Goal: Transaction & Acquisition: Book appointment/travel/reservation

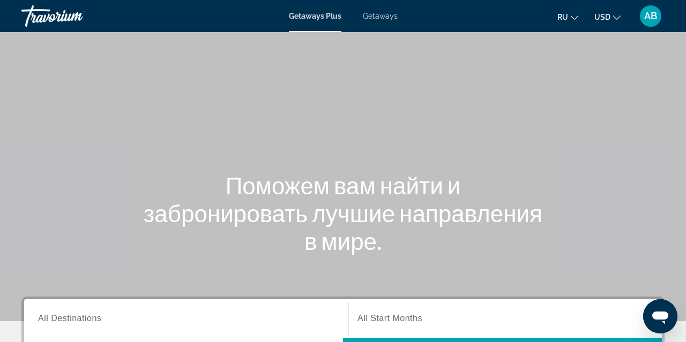
click at [143, 323] on input "Destination All Destinations" at bounding box center [186, 319] width 296 height 13
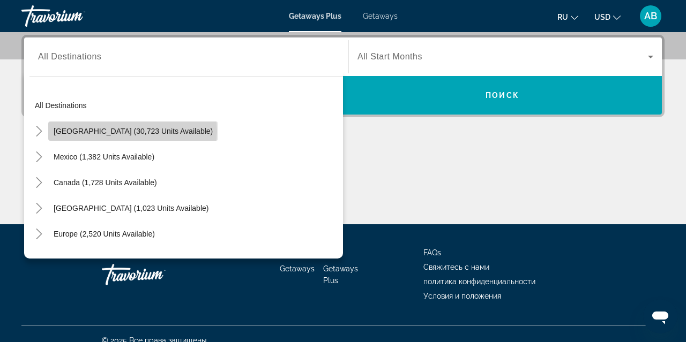
click at [133, 131] on span "[GEOGRAPHIC_DATA] (30,723 units available)" at bounding box center [133, 131] width 159 height 9
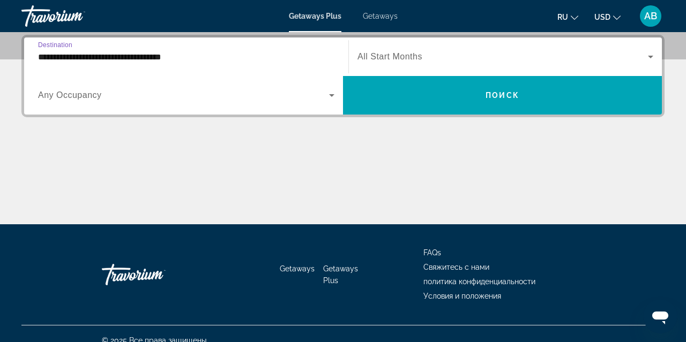
click at [136, 57] on input "**********" at bounding box center [186, 57] width 296 height 13
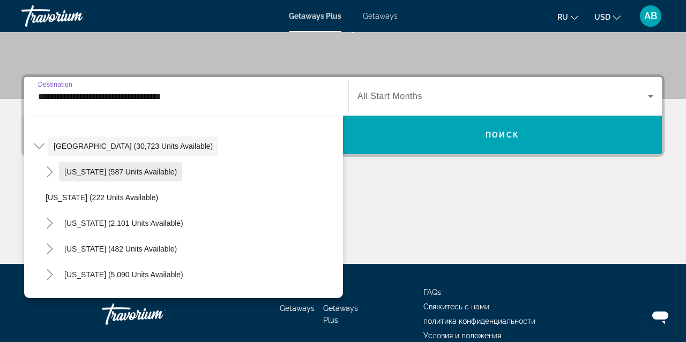
scroll to position [36, 0]
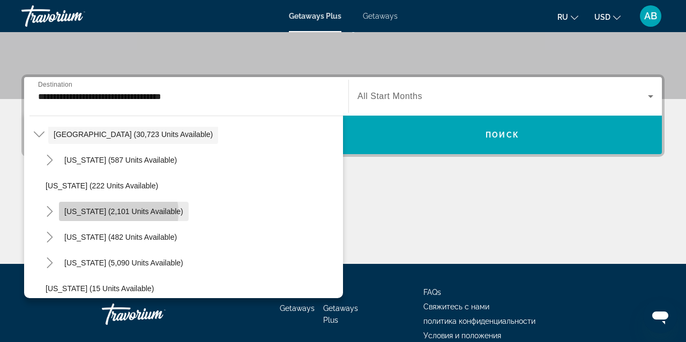
click at [115, 213] on span "[US_STATE] (2,101 units available)" at bounding box center [123, 211] width 119 height 9
type input "**********"
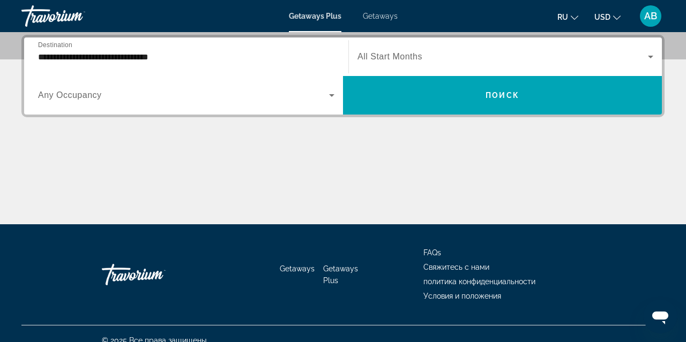
click at [410, 55] on span "All Start Months" at bounding box center [389, 56] width 65 height 9
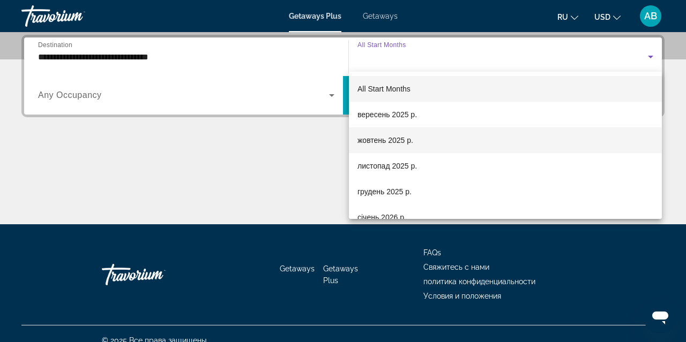
click at [418, 142] on mat-option "жовтень 2025 р." at bounding box center [505, 141] width 313 height 26
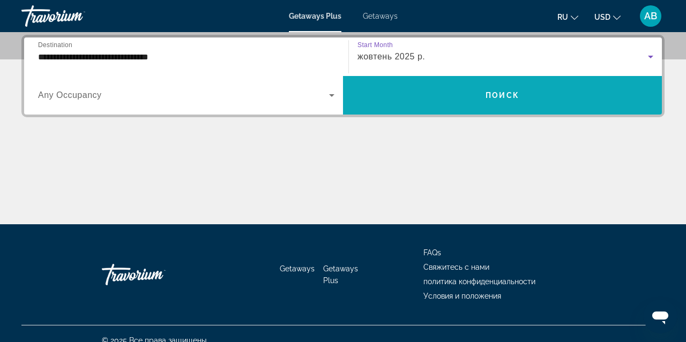
click at [430, 95] on span "Search widget" at bounding box center [502, 96] width 319 height 26
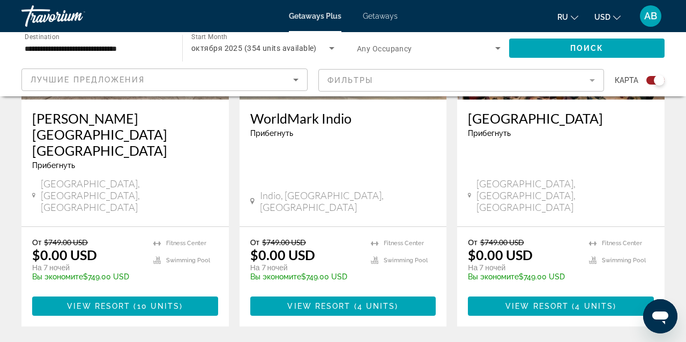
scroll to position [538, 0]
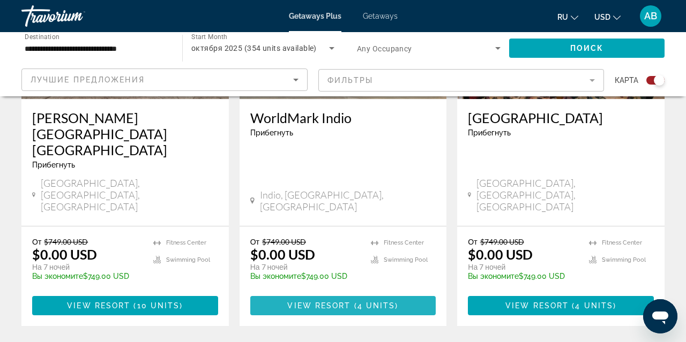
click at [318, 302] on span "View Resort" at bounding box center [318, 306] width 63 height 9
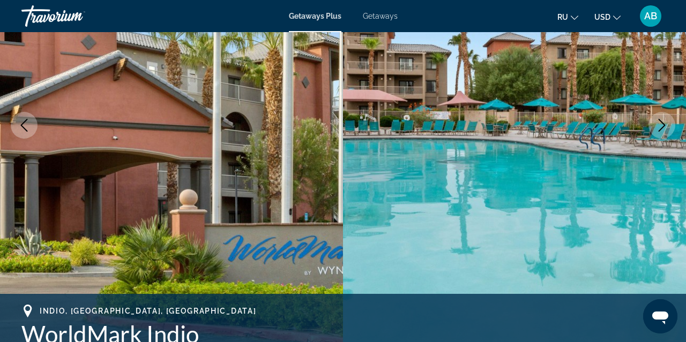
scroll to position [162, 0]
click at [663, 124] on icon "Next image" at bounding box center [661, 124] width 13 height 13
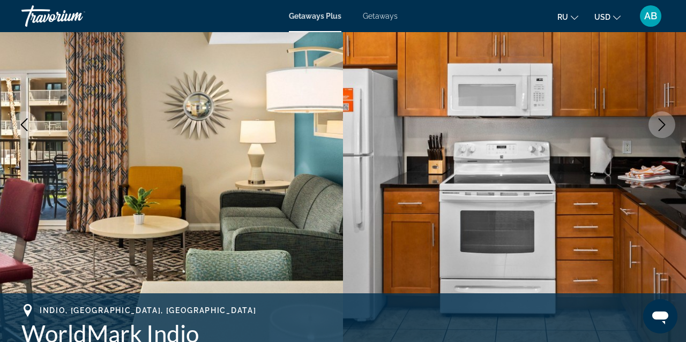
click at [663, 124] on icon "Next image" at bounding box center [661, 124] width 13 height 13
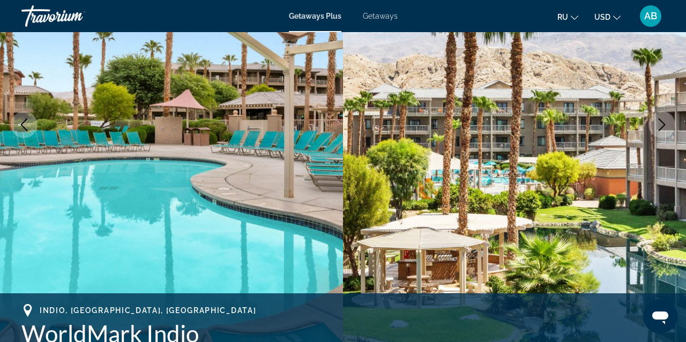
click at [663, 124] on icon "Next image" at bounding box center [661, 124] width 13 height 13
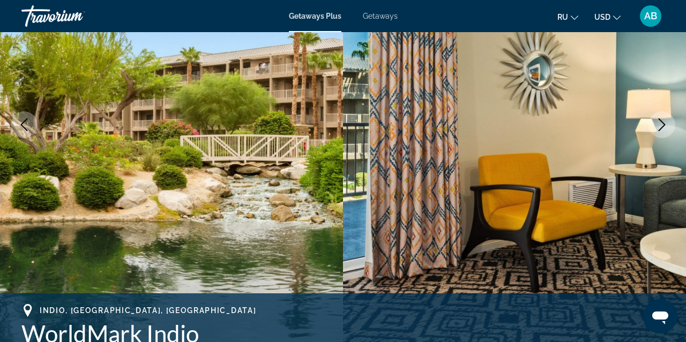
click at [663, 124] on icon "Next image" at bounding box center [661, 124] width 13 height 13
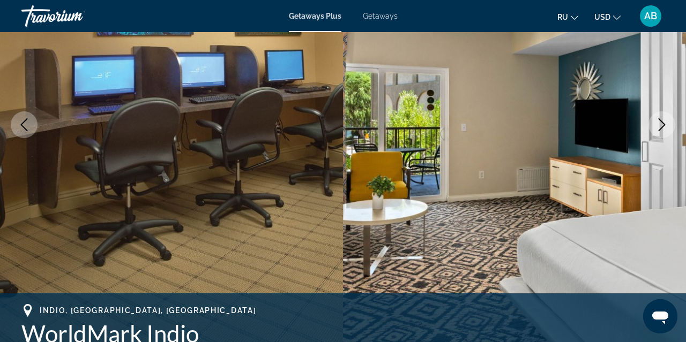
click at [663, 124] on icon "Next image" at bounding box center [661, 124] width 13 height 13
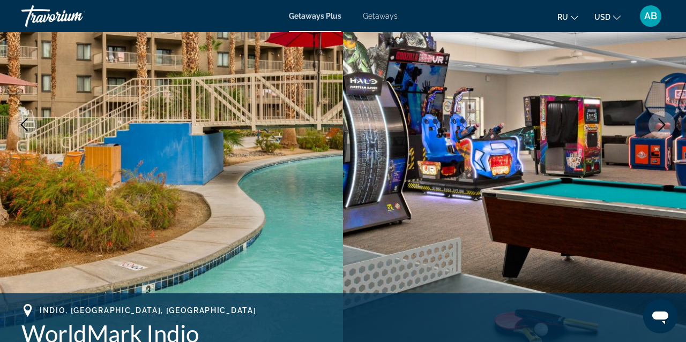
click at [663, 124] on icon "Next image" at bounding box center [661, 124] width 13 height 13
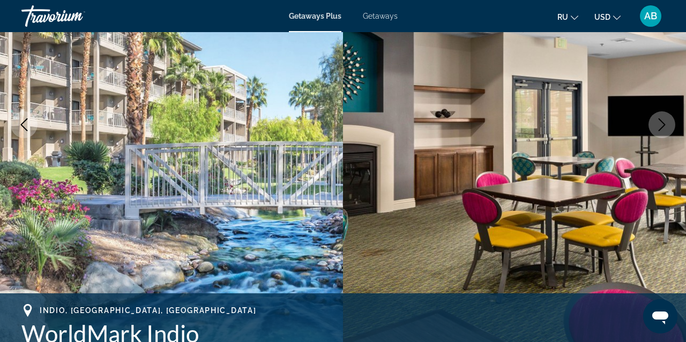
click at [663, 124] on icon "Next image" at bounding box center [661, 124] width 13 height 13
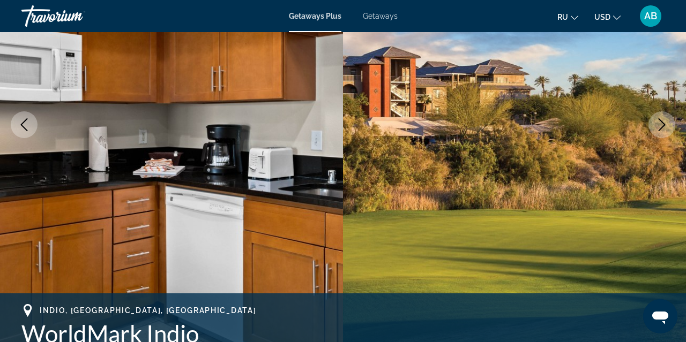
click at [663, 124] on icon "Next image" at bounding box center [661, 124] width 13 height 13
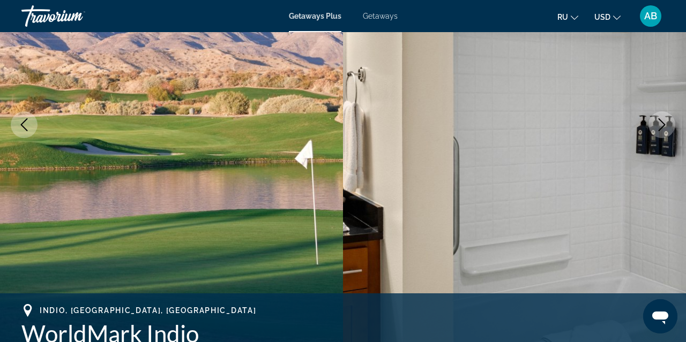
click at [663, 124] on icon "Next image" at bounding box center [661, 124] width 13 height 13
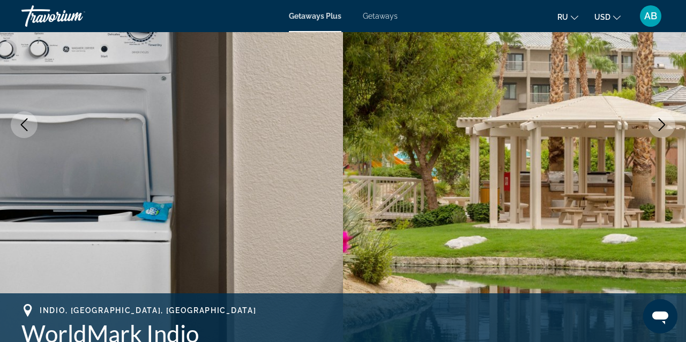
click at [663, 124] on icon "Next image" at bounding box center [661, 124] width 13 height 13
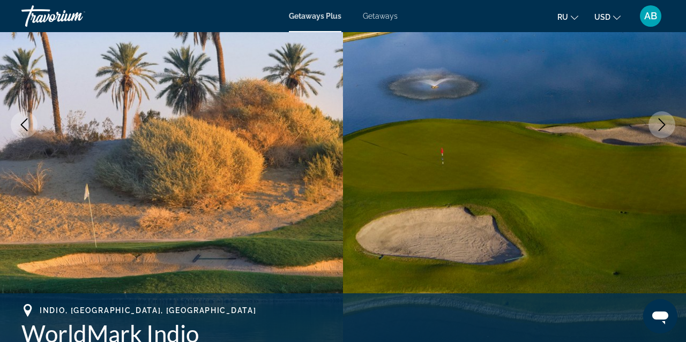
click at [663, 124] on icon "Next image" at bounding box center [661, 124] width 13 height 13
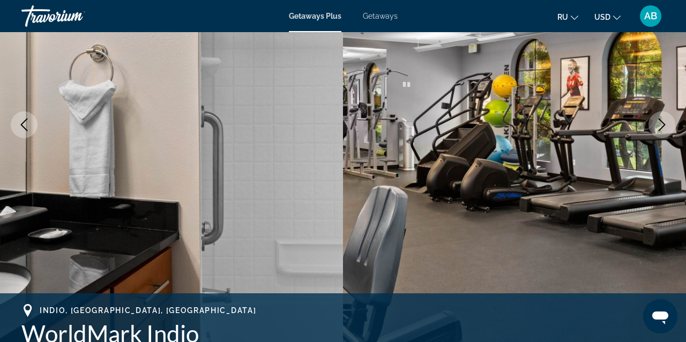
click at [663, 124] on icon "Next image" at bounding box center [661, 124] width 13 height 13
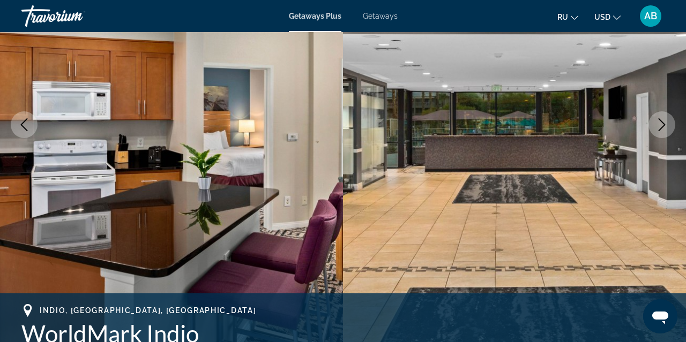
click at [663, 124] on icon "Next image" at bounding box center [661, 124] width 13 height 13
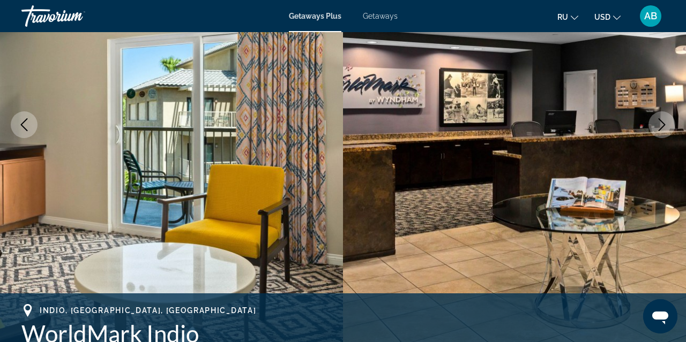
click at [663, 124] on icon "Next image" at bounding box center [661, 124] width 13 height 13
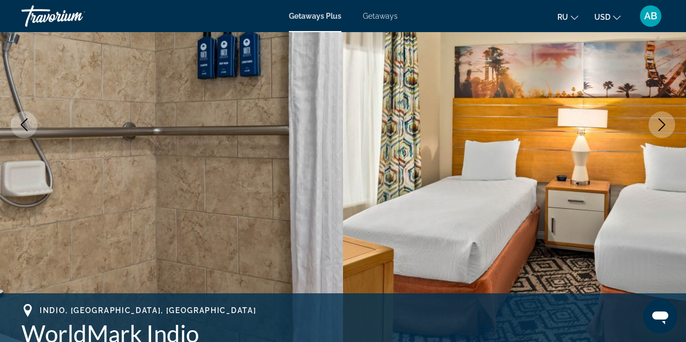
click at [663, 124] on icon "Next image" at bounding box center [661, 124] width 13 height 13
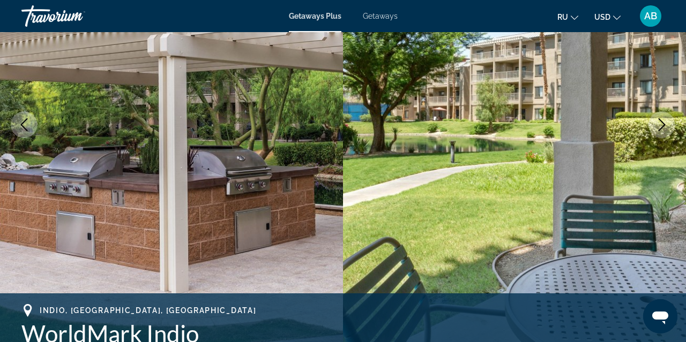
click at [663, 124] on icon "Next image" at bounding box center [661, 124] width 13 height 13
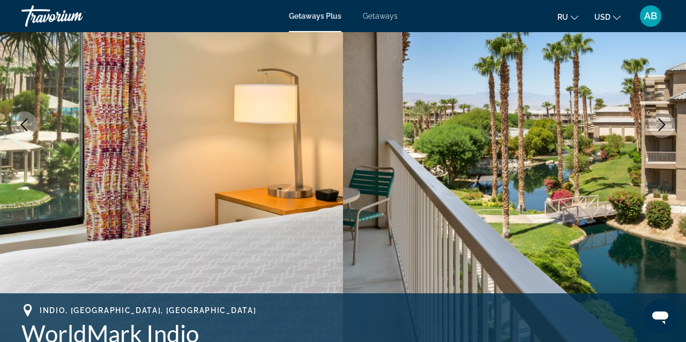
click at [663, 124] on icon "Next image" at bounding box center [661, 124] width 13 height 13
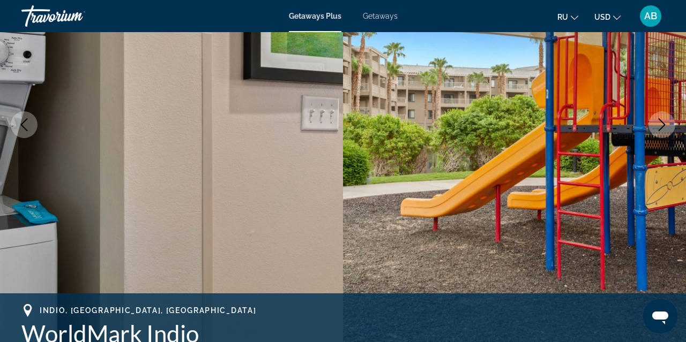
click at [663, 124] on icon "Next image" at bounding box center [661, 124] width 13 height 13
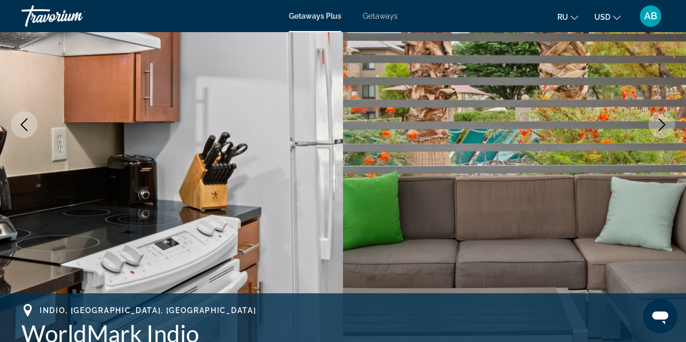
click at [663, 124] on icon "Next image" at bounding box center [661, 124] width 13 height 13
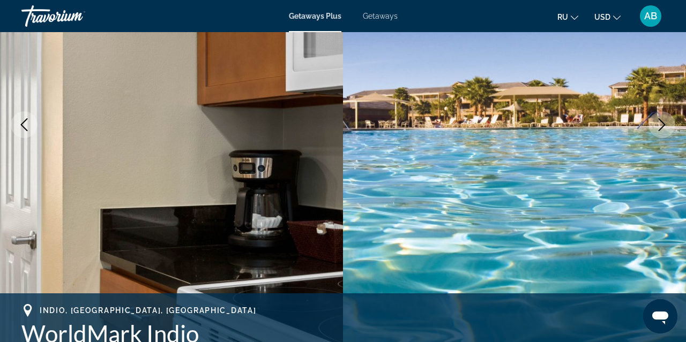
click at [663, 124] on icon "Next image" at bounding box center [661, 124] width 13 height 13
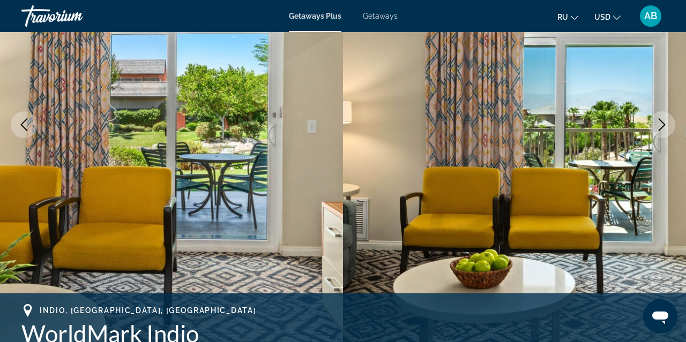
click at [663, 124] on icon "Next image" at bounding box center [661, 124] width 13 height 13
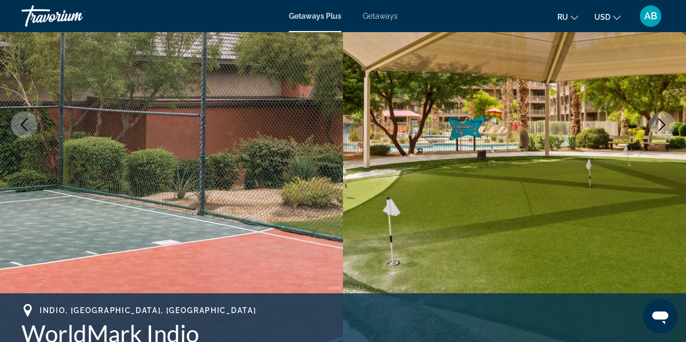
click at [663, 124] on icon "Next image" at bounding box center [661, 124] width 13 height 13
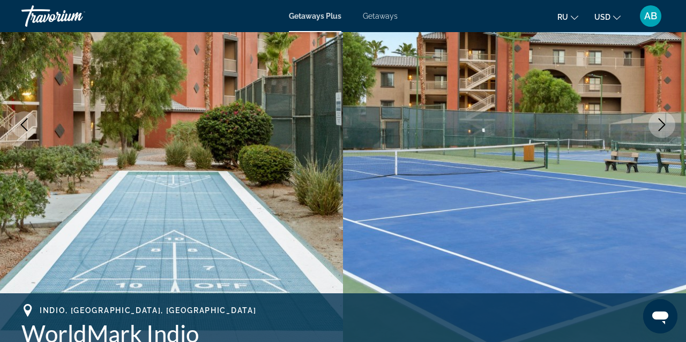
click at [663, 124] on icon "Next image" at bounding box center [661, 124] width 13 height 13
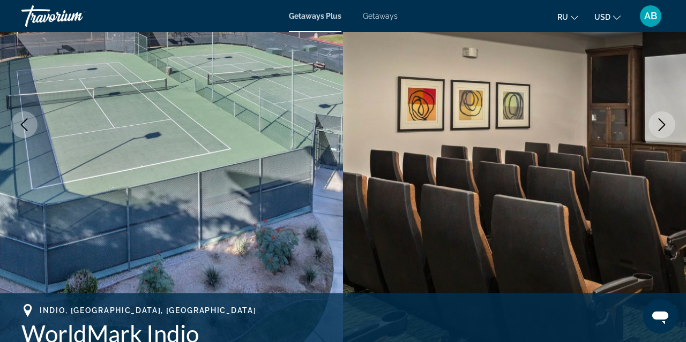
click at [663, 124] on icon "Next image" at bounding box center [661, 124] width 13 height 13
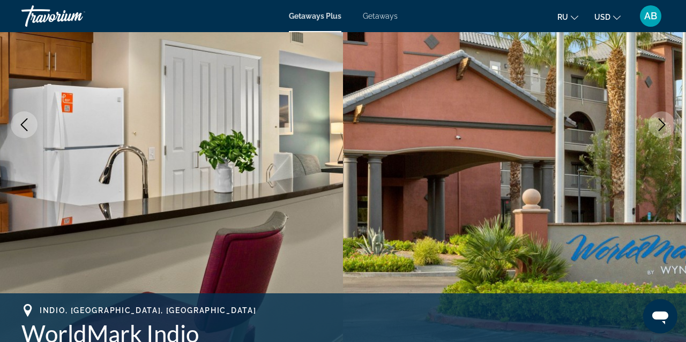
click at [663, 124] on icon "Next image" at bounding box center [661, 124] width 13 height 13
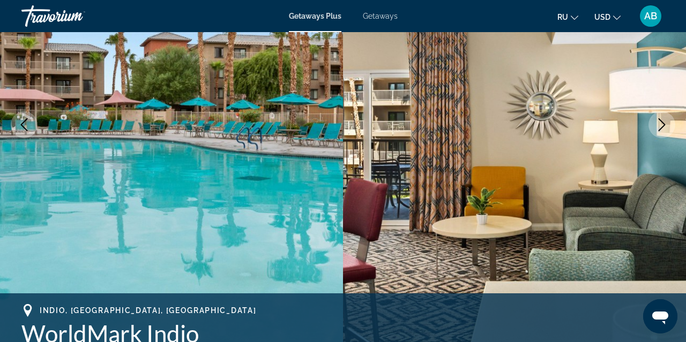
click at [663, 124] on icon "Next image" at bounding box center [661, 124] width 13 height 13
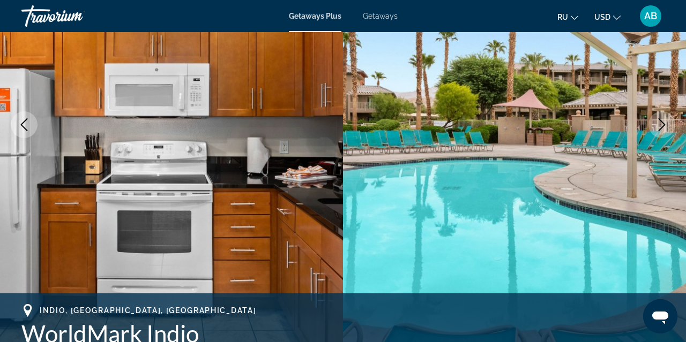
click at [663, 124] on icon "Next image" at bounding box center [661, 124] width 13 height 13
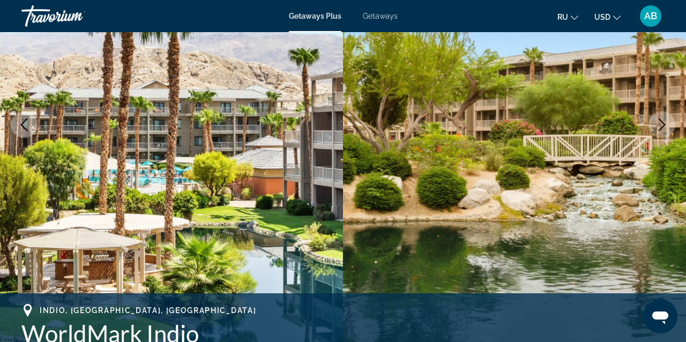
click at [663, 124] on icon "Next image" at bounding box center [661, 124] width 13 height 13
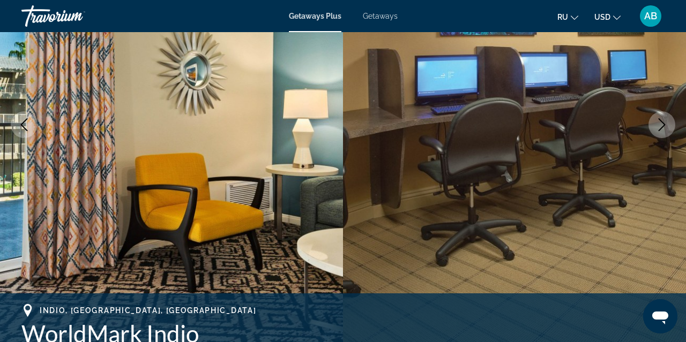
click at [663, 124] on icon "Next image" at bounding box center [661, 124] width 13 height 13
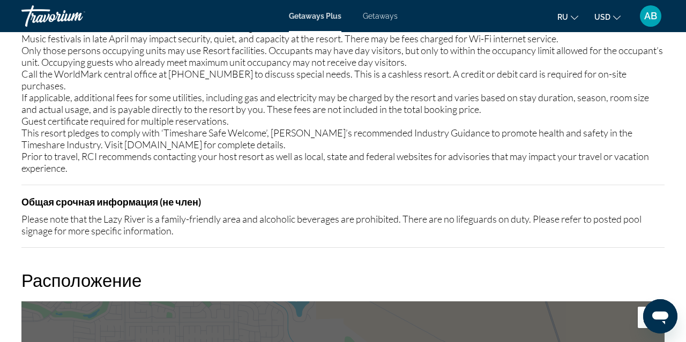
scroll to position [1656, 0]
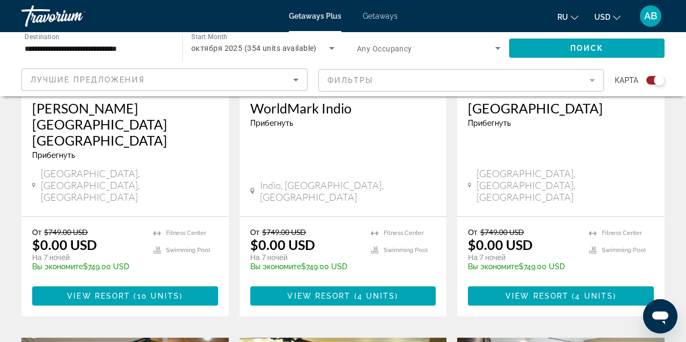
scroll to position [563, 0]
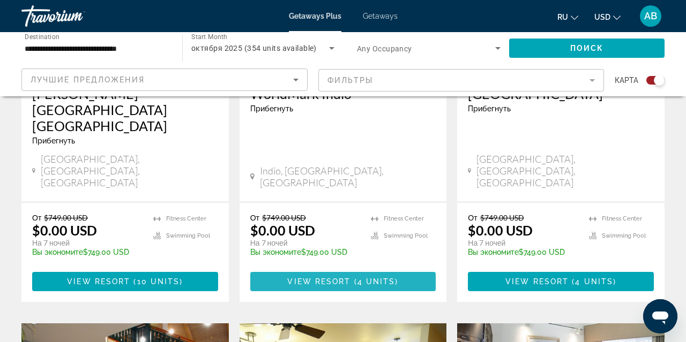
click at [282, 269] on span "Main content" at bounding box center [343, 282] width 186 height 26
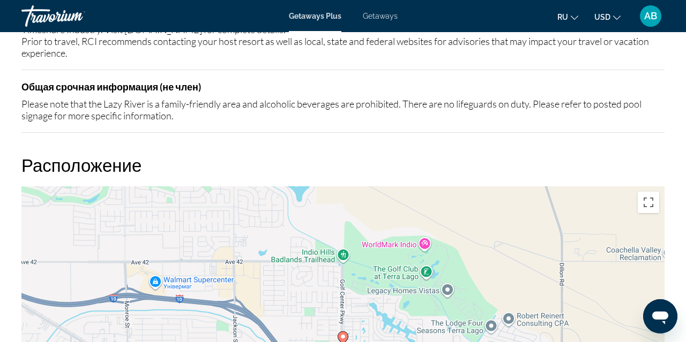
scroll to position [1781, 0]
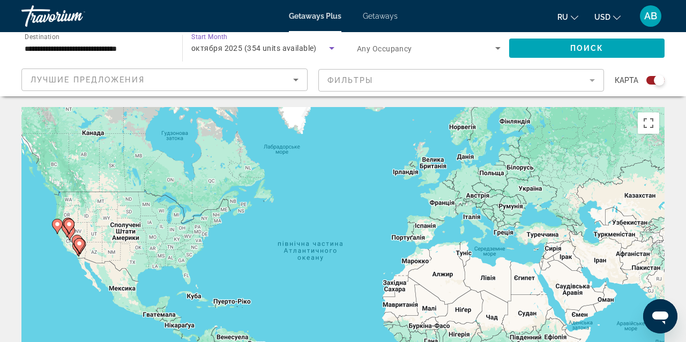
click at [232, 44] on span "октября 2025 (354 units available)" at bounding box center [253, 48] width 125 height 9
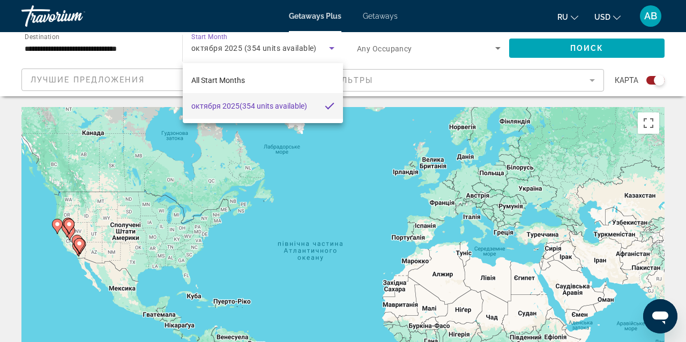
click at [161, 50] on div at bounding box center [343, 171] width 686 height 342
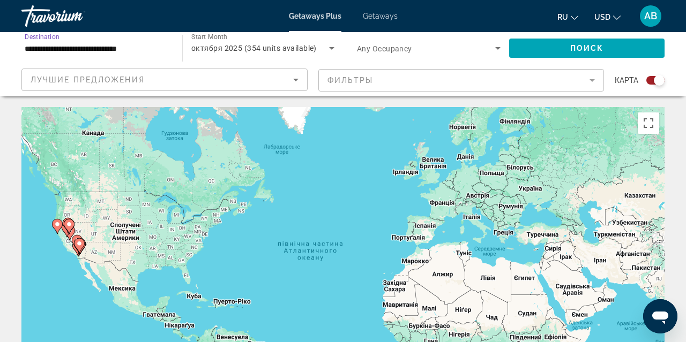
click at [154, 50] on input "**********" at bounding box center [97, 48] width 144 height 13
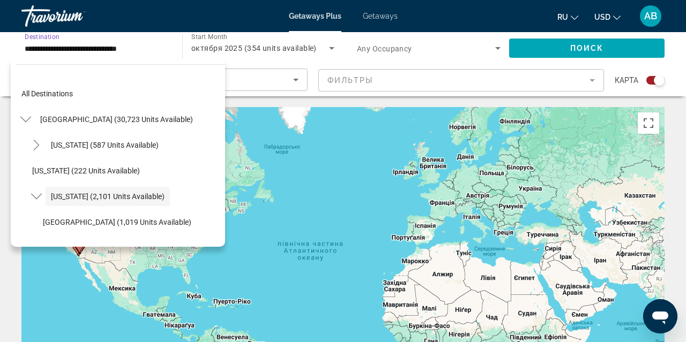
scroll to position [38, 0]
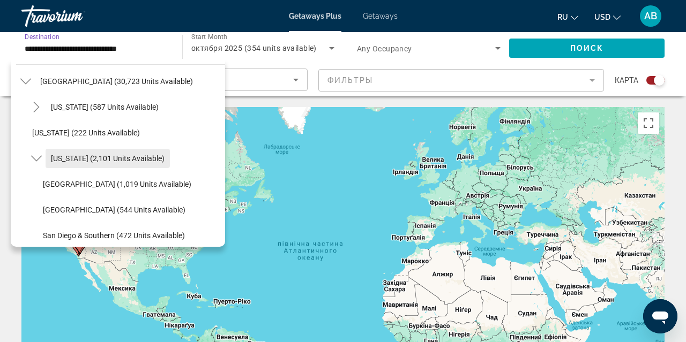
click at [123, 158] on span "[US_STATE] (2,101 units available)" at bounding box center [108, 158] width 114 height 9
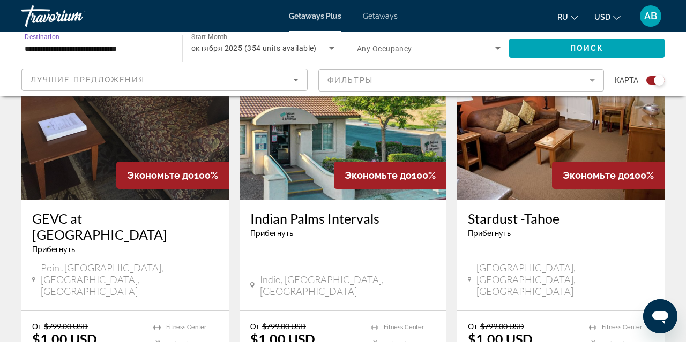
scroll to position [1273, 0]
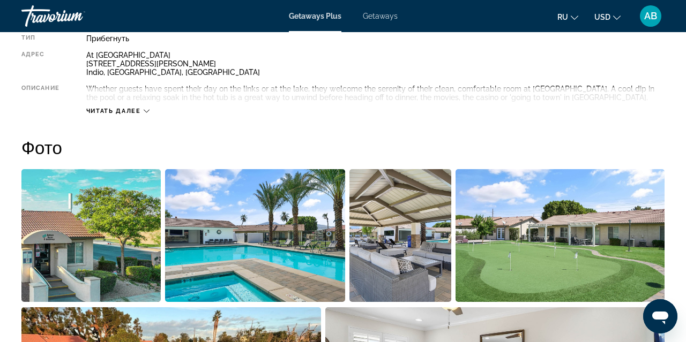
scroll to position [592, 0]
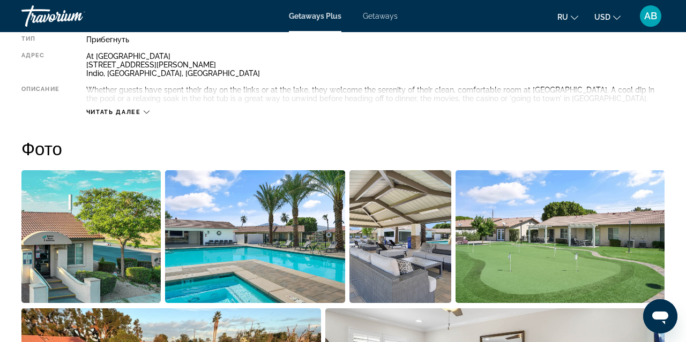
click at [139, 258] on img "Open full-screen image slider" at bounding box center [90, 236] width 139 height 133
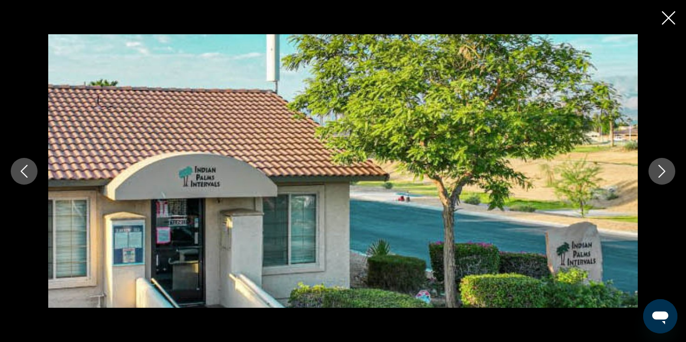
click at [661, 173] on icon "Next image" at bounding box center [661, 171] width 13 height 13
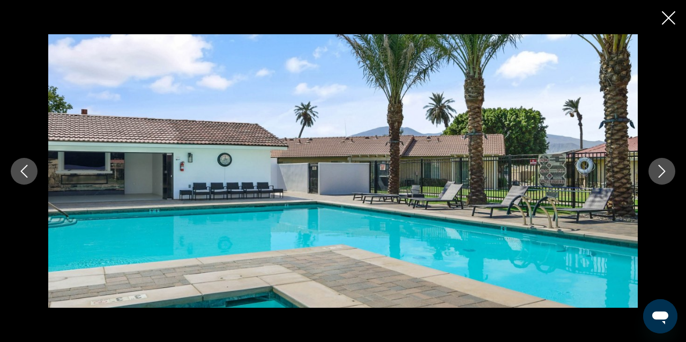
click at [661, 173] on icon "Next image" at bounding box center [661, 171] width 13 height 13
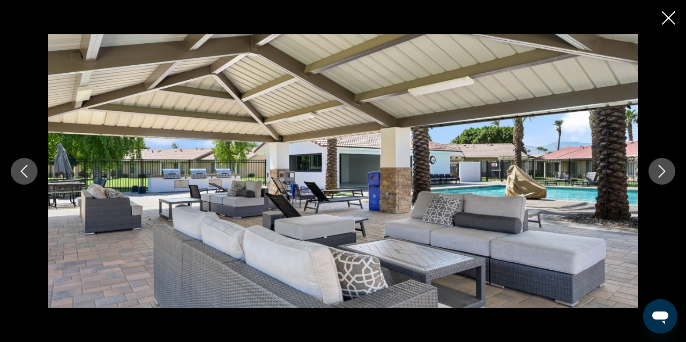
click at [661, 173] on icon "Next image" at bounding box center [661, 171] width 13 height 13
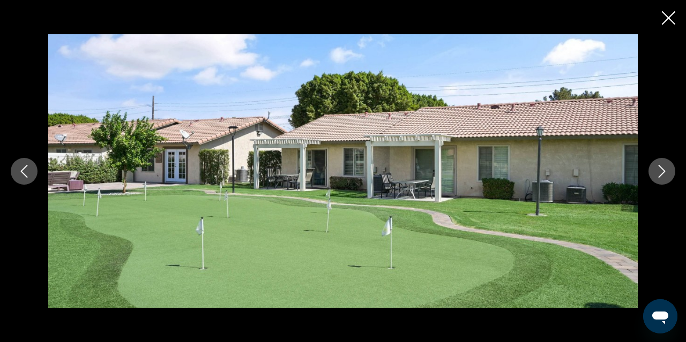
click at [661, 173] on icon "Next image" at bounding box center [661, 171] width 13 height 13
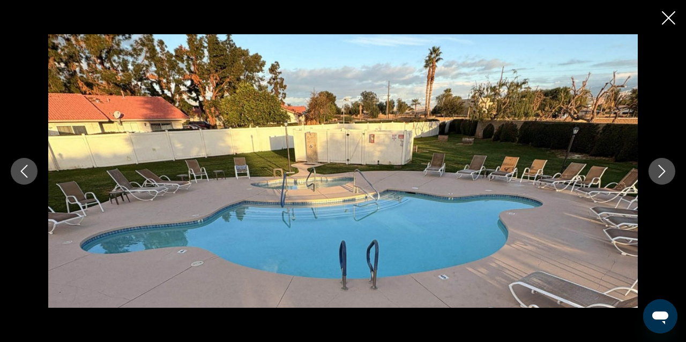
click at [661, 173] on icon "Next image" at bounding box center [661, 171] width 13 height 13
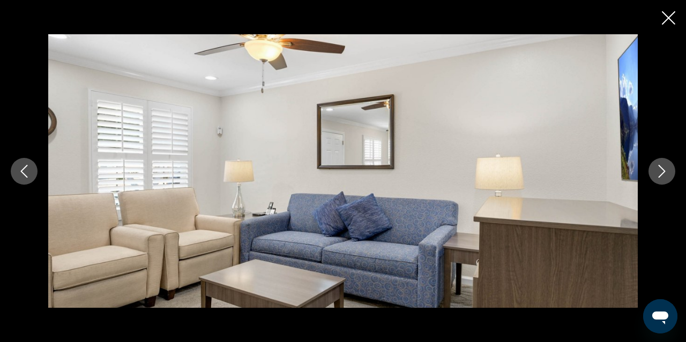
click at [661, 173] on icon "Next image" at bounding box center [661, 171] width 13 height 13
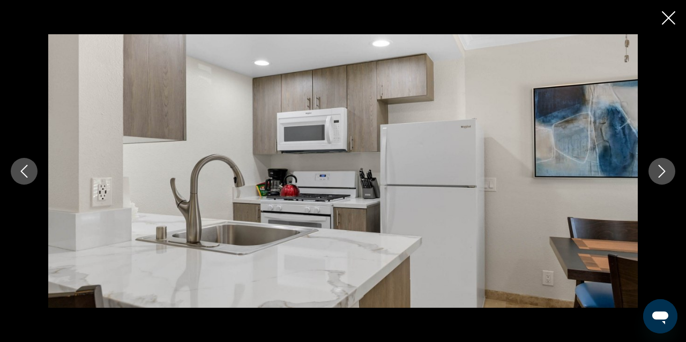
click at [661, 173] on icon "Next image" at bounding box center [661, 171] width 13 height 13
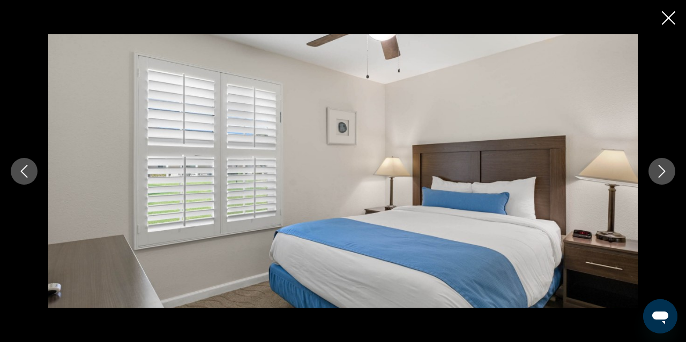
click at [661, 173] on icon "Next image" at bounding box center [661, 171] width 13 height 13
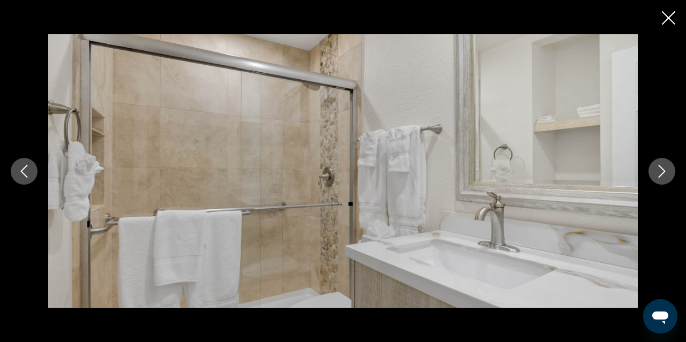
click at [661, 173] on icon "Next image" at bounding box center [661, 171] width 13 height 13
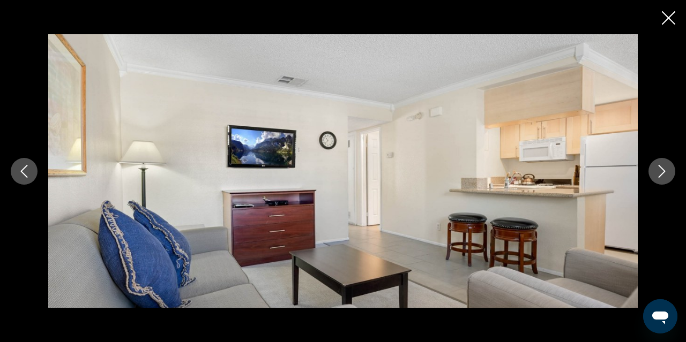
click at [665, 21] on icon "Close slideshow" at bounding box center [668, 17] width 13 height 13
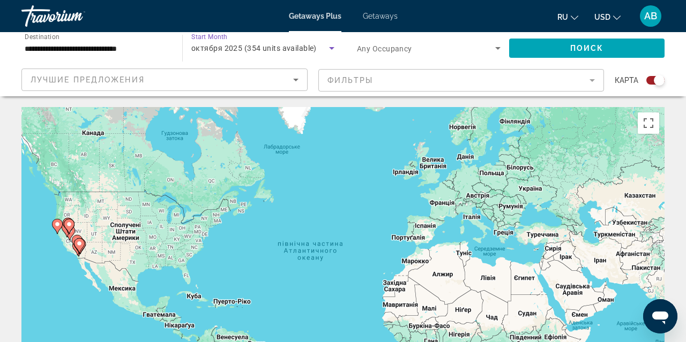
click at [332, 49] on icon "Search widget" at bounding box center [331, 48] width 5 height 3
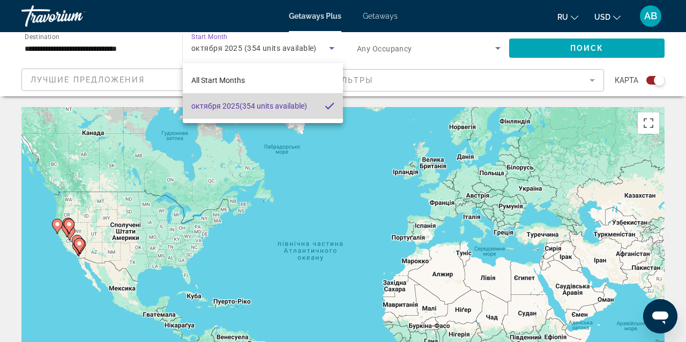
click at [331, 110] on mat-pseudo-checkbox at bounding box center [330, 106] width 10 height 10
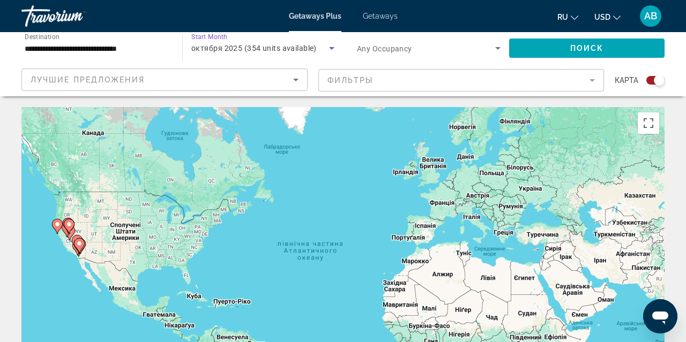
click at [315, 47] on span "октября 2025 (354 units available)" at bounding box center [253, 48] width 125 height 9
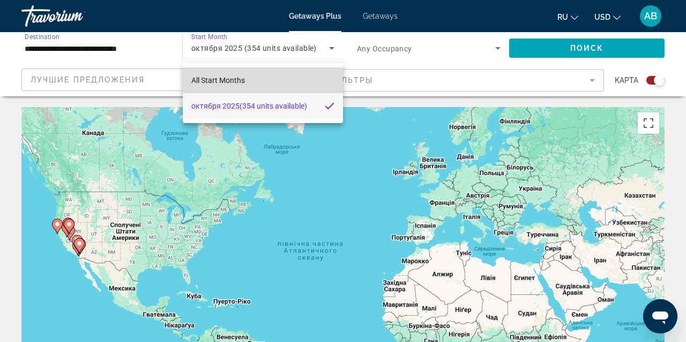
click at [259, 81] on mat-option "All Start Months" at bounding box center [263, 81] width 160 height 26
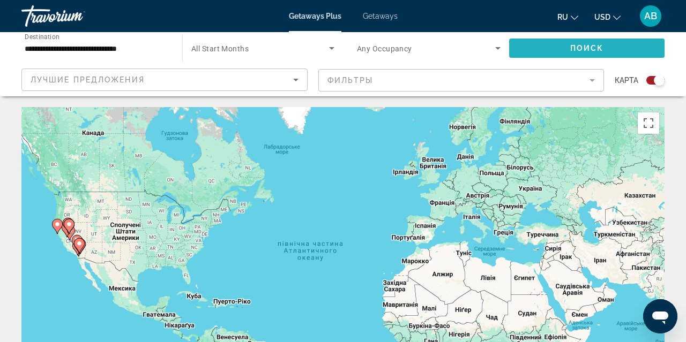
click at [568, 48] on span "Search widget" at bounding box center [586, 48] width 155 height 26
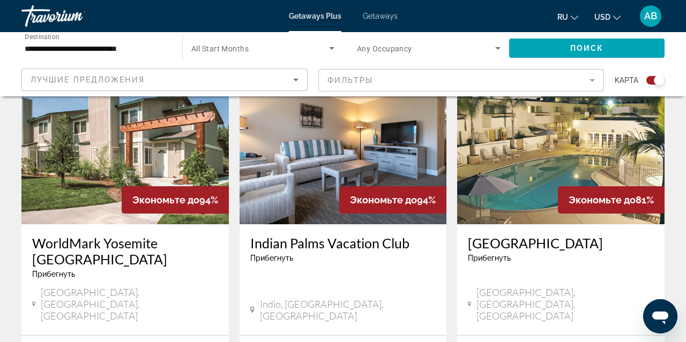
scroll to position [1658, 0]
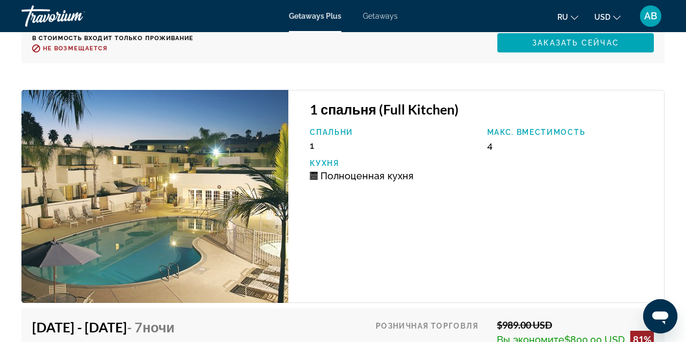
scroll to position [2469, 0]
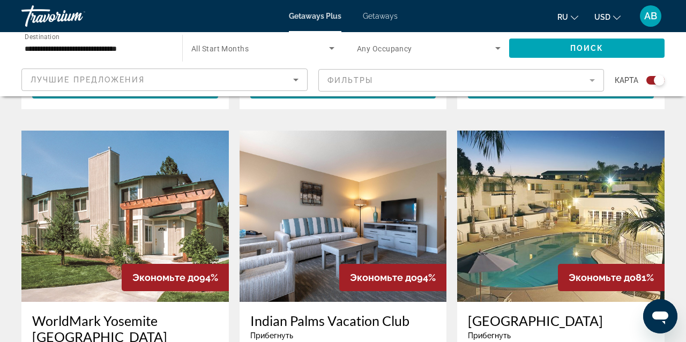
scroll to position [1579, 0]
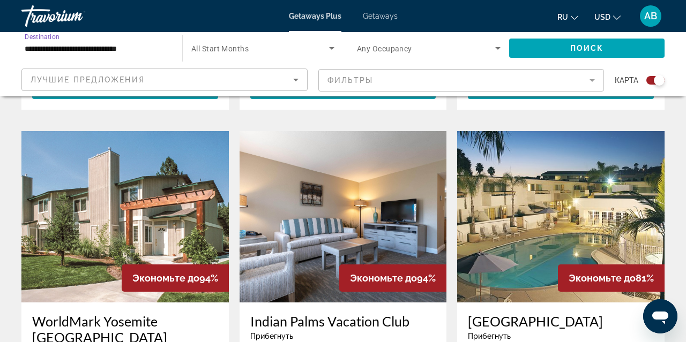
click at [140, 45] on input "**********" at bounding box center [97, 48] width 144 height 13
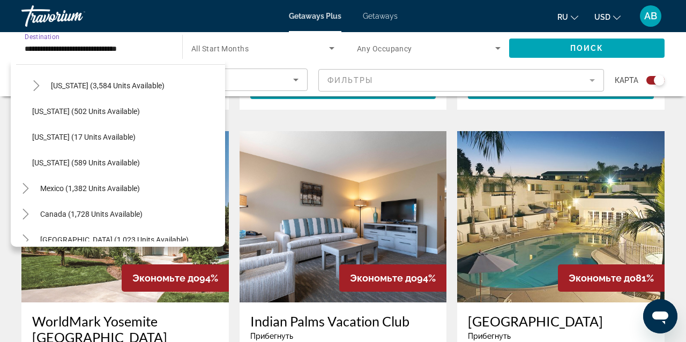
scroll to position [1038, 0]
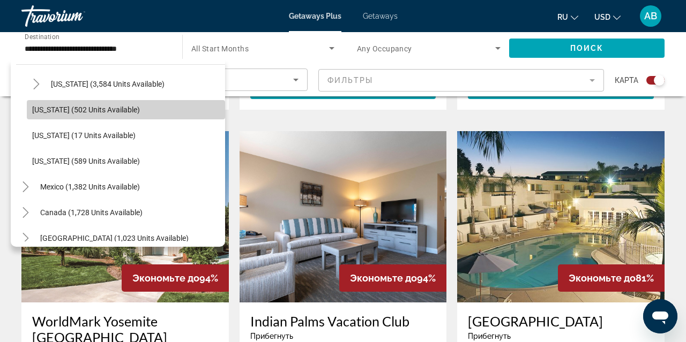
click at [103, 111] on span "[US_STATE] (502 units available)" at bounding box center [86, 110] width 108 height 9
type input "**********"
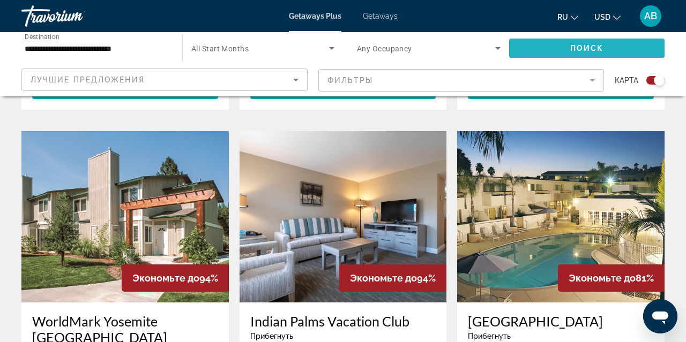
click at [590, 43] on span "Search widget" at bounding box center [586, 48] width 155 height 26
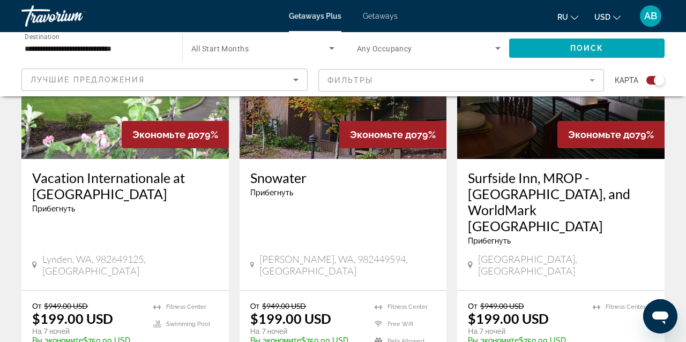
scroll to position [1282, 0]
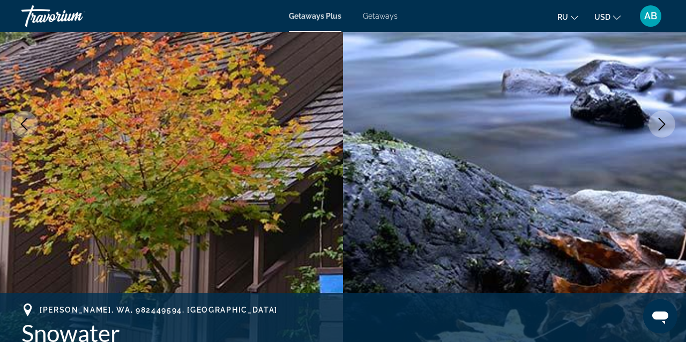
scroll to position [169, 0]
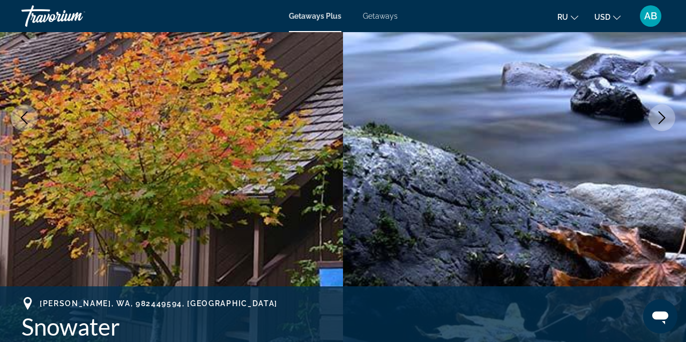
click at [661, 116] on icon "Next image" at bounding box center [661, 117] width 13 height 13
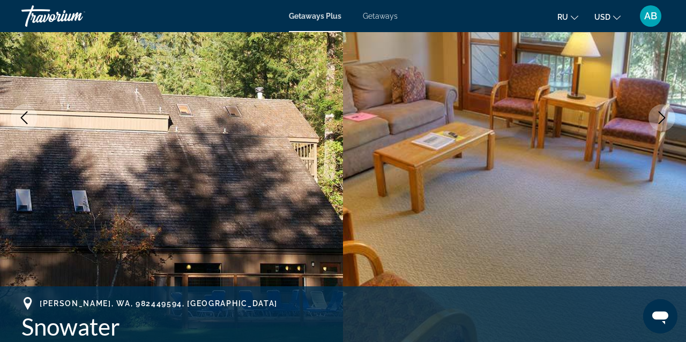
click at [661, 116] on icon "Next image" at bounding box center [661, 117] width 13 height 13
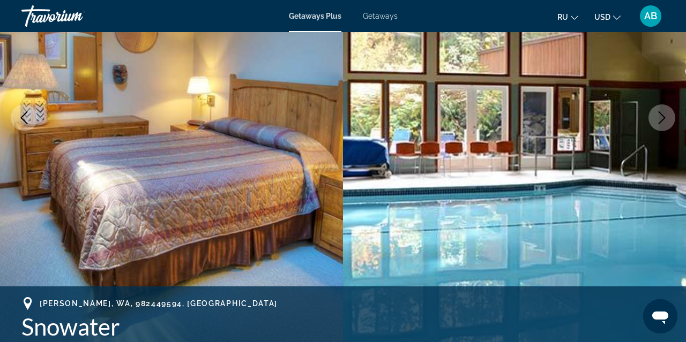
click at [661, 116] on icon "Next image" at bounding box center [661, 117] width 13 height 13
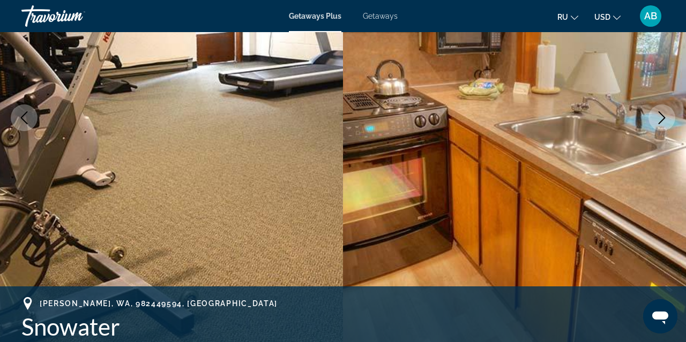
click at [661, 116] on icon "Next image" at bounding box center [661, 117] width 13 height 13
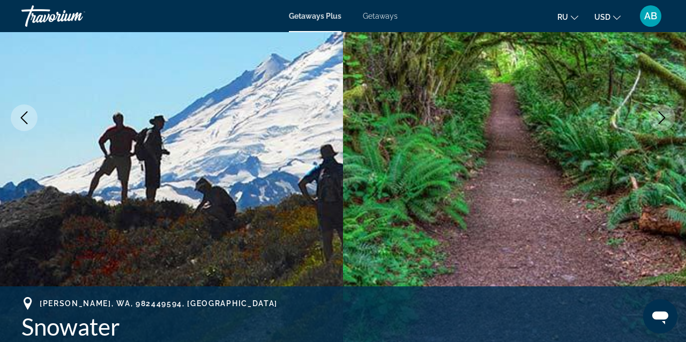
click at [661, 116] on icon "Next image" at bounding box center [661, 117] width 13 height 13
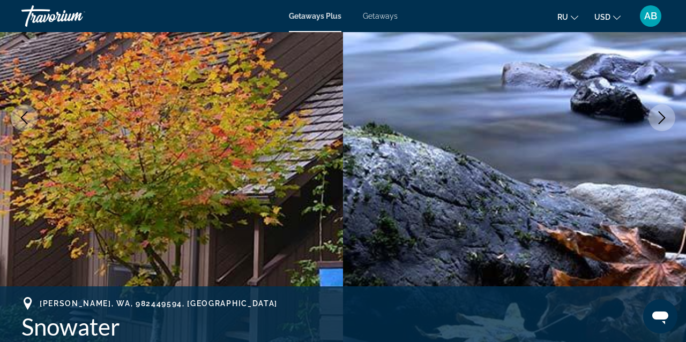
click at [661, 116] on icon "Next image" at bounding box center [661, 117] width 13 height 13
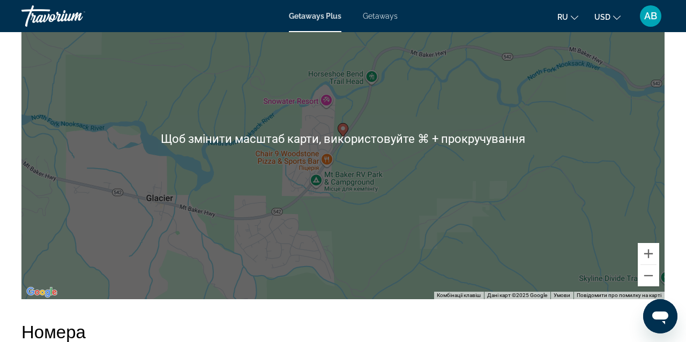
scroll to position [1729, 0]
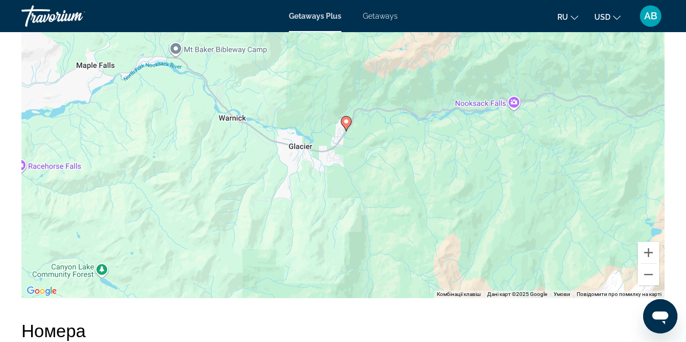
drag, startPoint x: 357, startPoint y: 123, endPoint x: 347, endPoint y: 133, distance: 13.6
click at [347, 133] on div "Увімкніть режим перетягування за допомогою клавіатури, натиснувши Alt + Enter. …" at bounding box center [342, 137] width 643 height 321
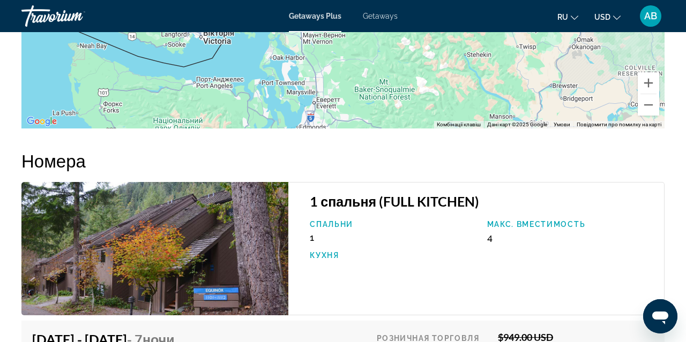
scroll to position [1898, 0]
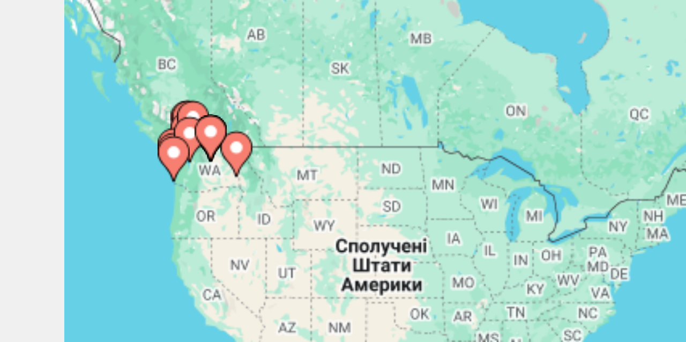
drag, startPoint x: 65, startPoint y: 60, endPoint x: 67, endPoint y: 49, distance: 11.4
click at [57, 179] on icon "Main content" at bounding box center [58, 186] width 10 height 14
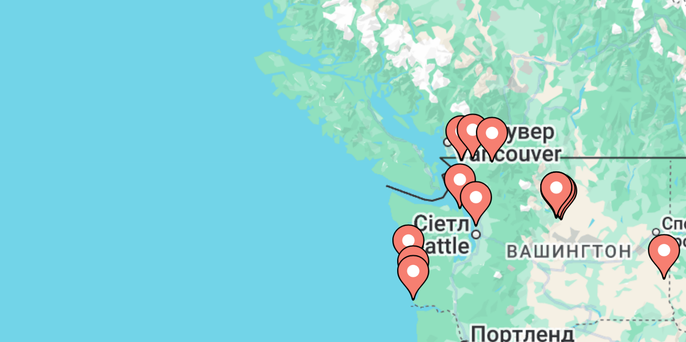
click at [357, 205] on gmp-advanced-marker "Main content" at bounding box center [362, 213] width 11 height 16
type input "**********"
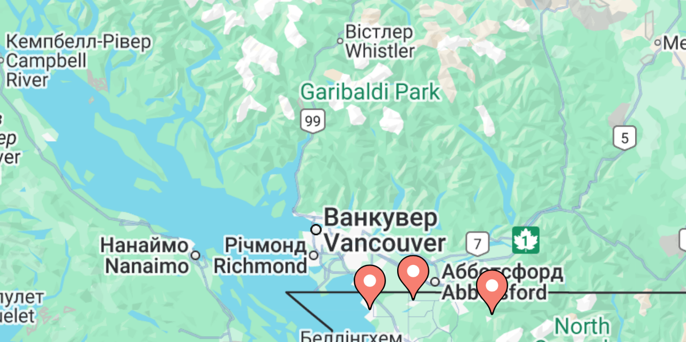
click at [324, 256] on icon "Main content" at bounding box center [329, 263] width 10 height 14
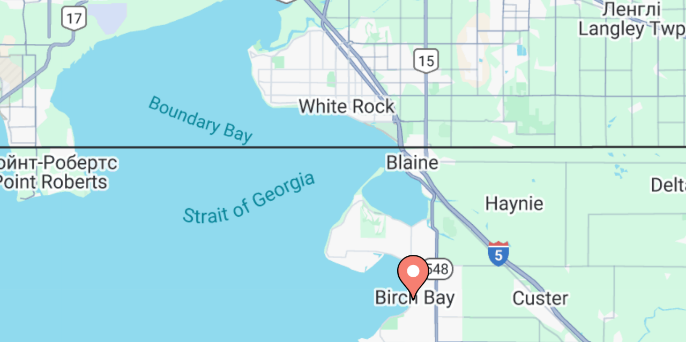
click at [340, 255] on image "Main content" at bounding box center [343, 258] width 6 height 6
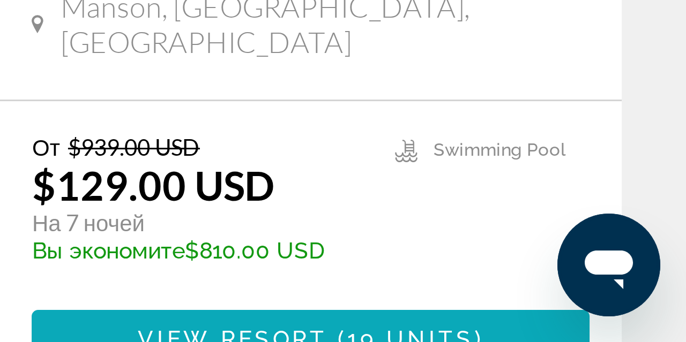
scroll to position [500, 0]
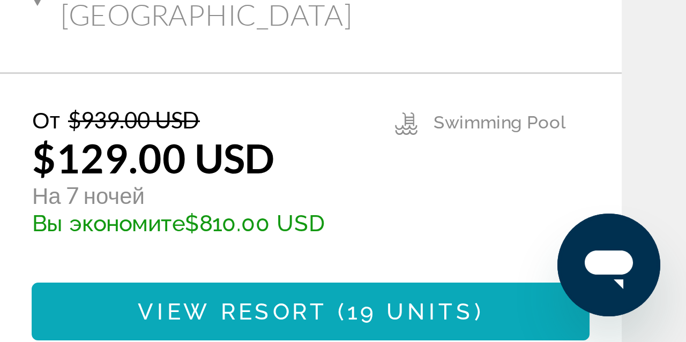
click at [573, 328] on span "19 units" at bounding box center [594, 332] width 42 height 9
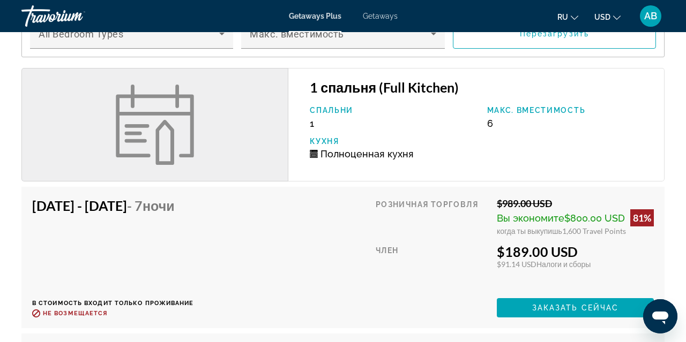
scroll to position [1359, 0]
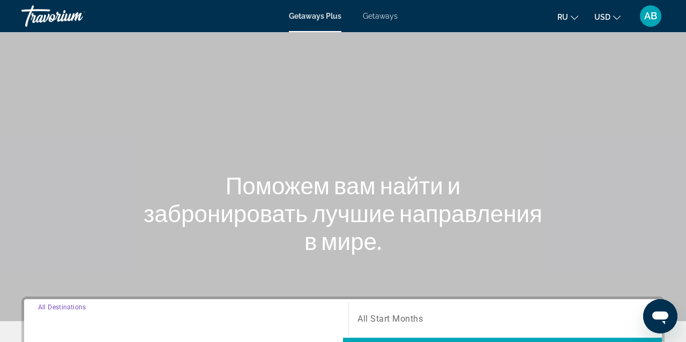
click at [136, 313] on input "Destination All Destinations" at bounding box center [186, 319] width 296 height 13
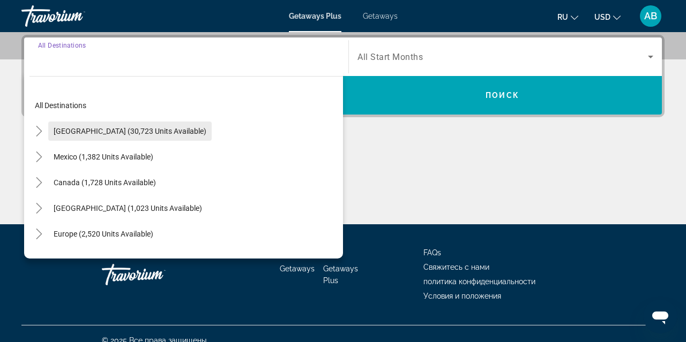
click at [147, 134] on span "[GEOGRAPHIC_DATA] (30,723 units available)" at bounding box center [130, 131] width 153 height 9
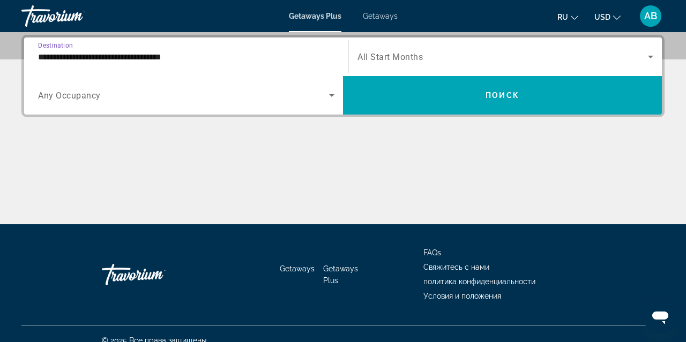
click at [149, 57] on input "**********" at bounding box center [186, 57] width 296 height 13
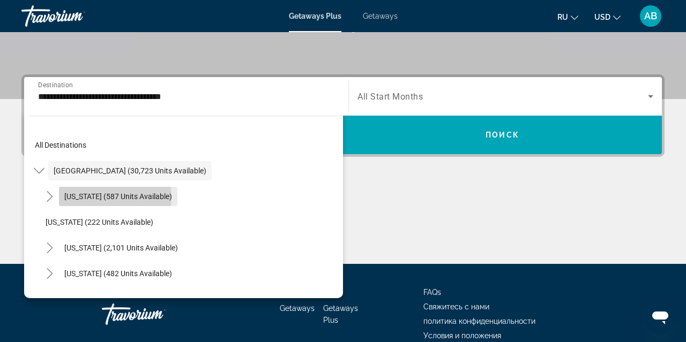
click at [115, 197] on span "[US_STATE] (587 units available)" at bounding box center [118, 196] width 108 height 9
type input "**********"
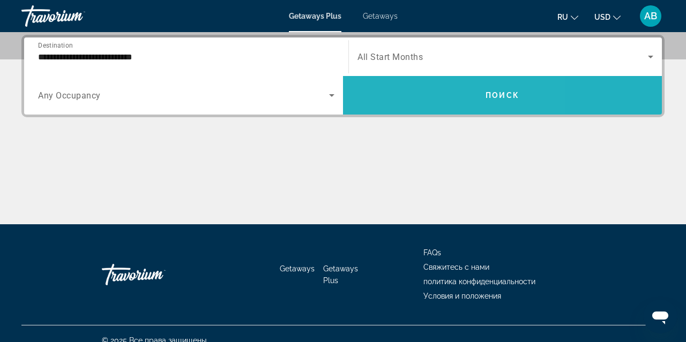
click at [410, 102] on span "Search widget" at bounding box center [502, 96] width 319 height 26
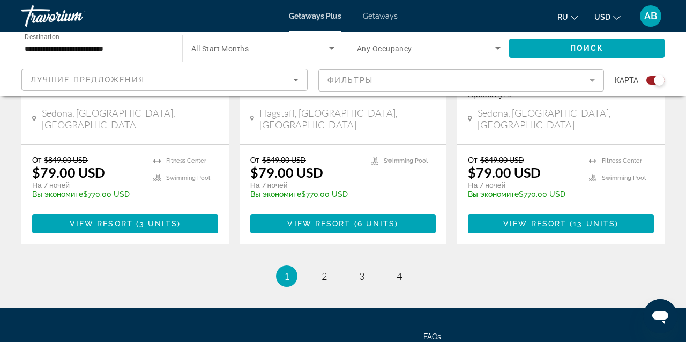
scroll to position [1820, 0]
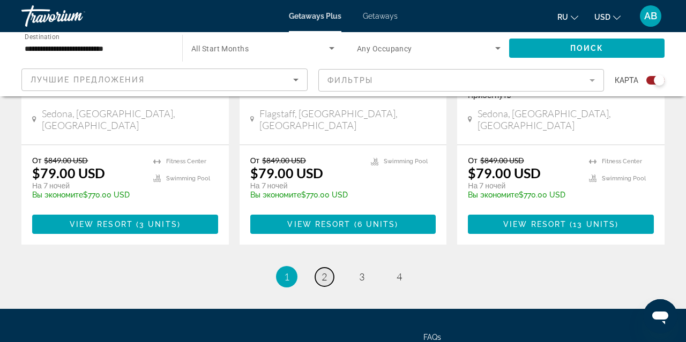
click at [326, 271] on span "2" at bounding box center [323, 277] width 5 height 12
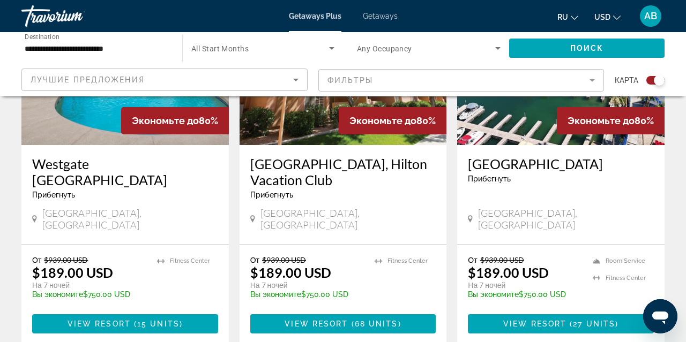
scroll to position [1705, 0]
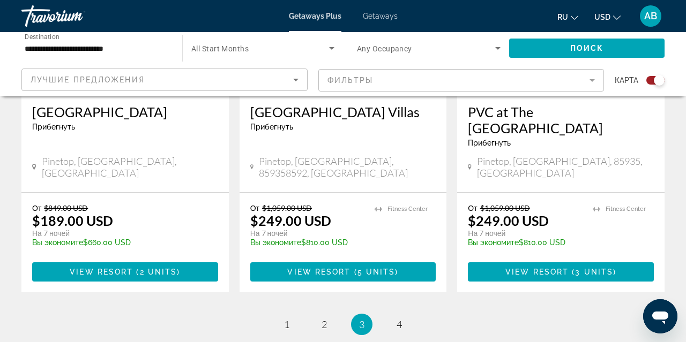
scroll to position [1705, 0]
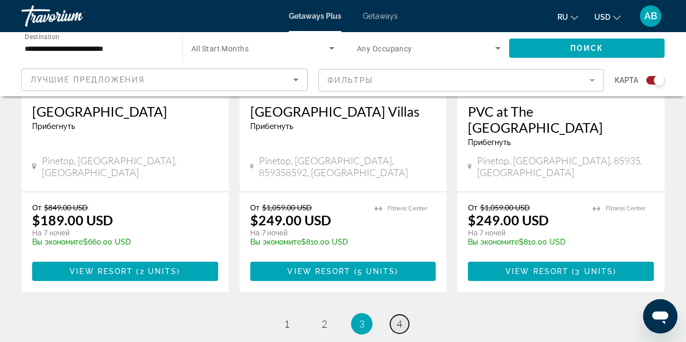
click at [400, 318] on span "4" at bounding box center [399, 324] width 5 height 12
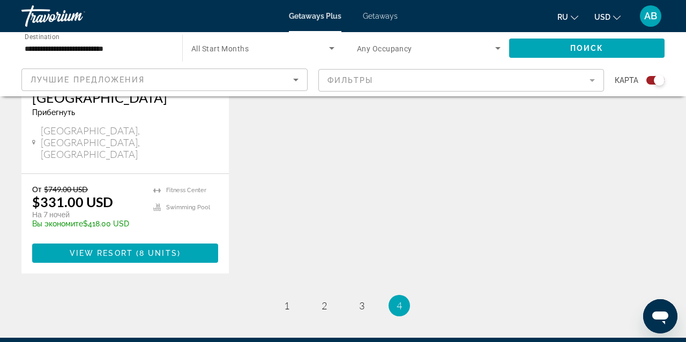
scroll to position [537, 0]
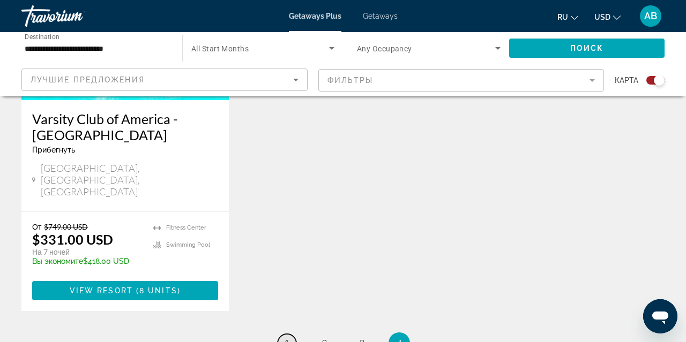
click at [287, 338] on span "1" at bounding box center [286, 344] width 5 height 12
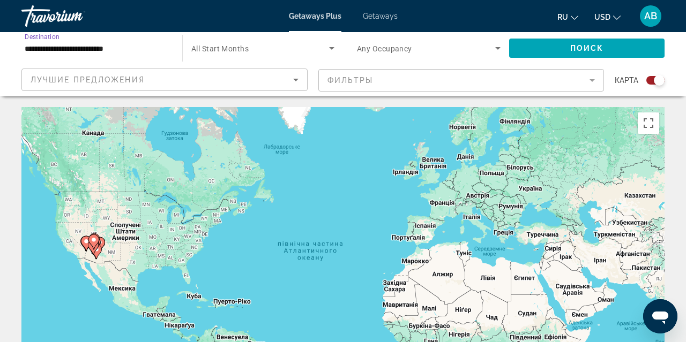
click at [123, 42] on input "**********" at bounding box center [97, 48] width 144 height 13
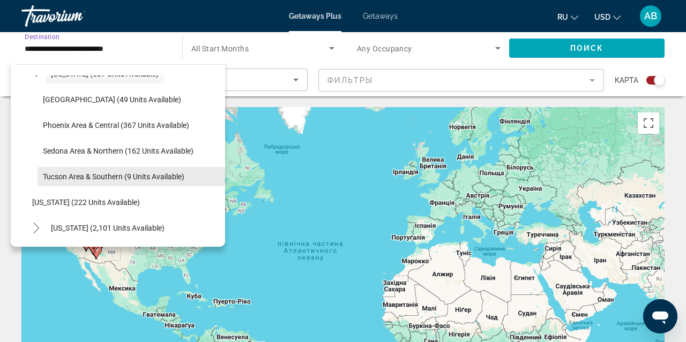
scroll to position [71, 0]
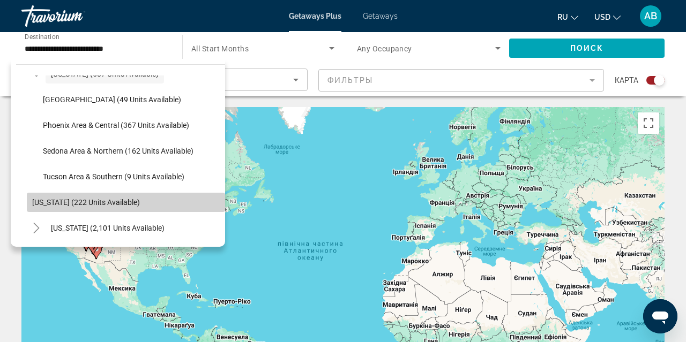
click at [118, 205] on span "[US_STATE] (222 units available)" at bounding box center [86, 202] width 108 height 9
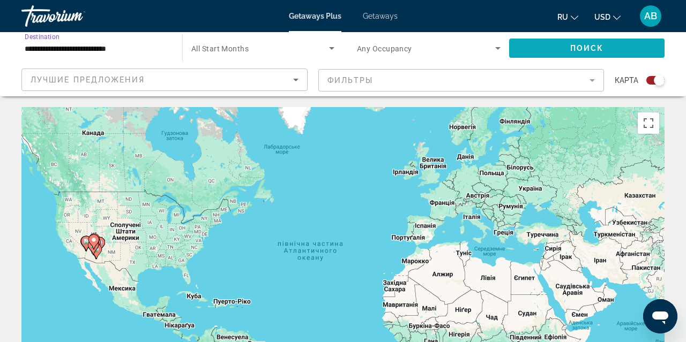
click at [567, 50] on span "Search widget" at bounding box center [586, 48] width 155 height 26
click at [99, 202] on div "Увімкніть режим перетягування за допомогою клавіатури, натиснувши Alt + Enter. …" at bounding box center [342, 267] width 643 height 321
click at [88, 219] on div "Увімкніть режим перетягування за допомогою клавіатури, натиснувши Alt + Enter. …" at bounding box center [342, 267] width 643 height 321
click at [87, 48] on input "**********" at bounding box center [97, 48] width 144 height 13
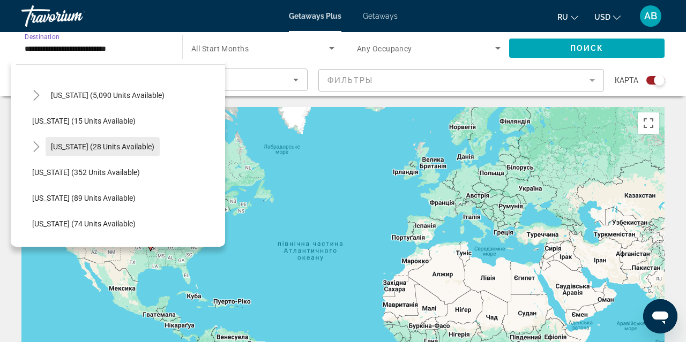
scroll to position [153, 0]
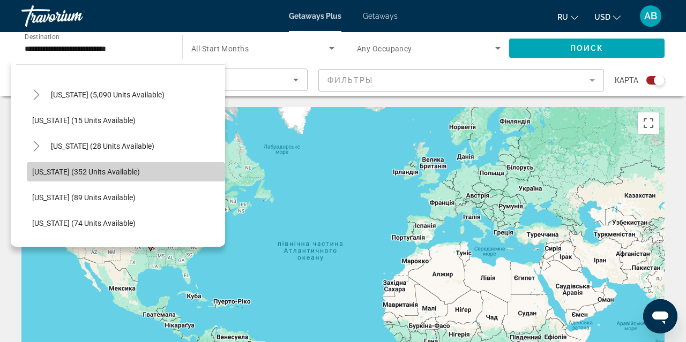
click at [78, 172] on span "[US_STATE] (352 units available)" at bounding box center [86, 172] width 108 height 9
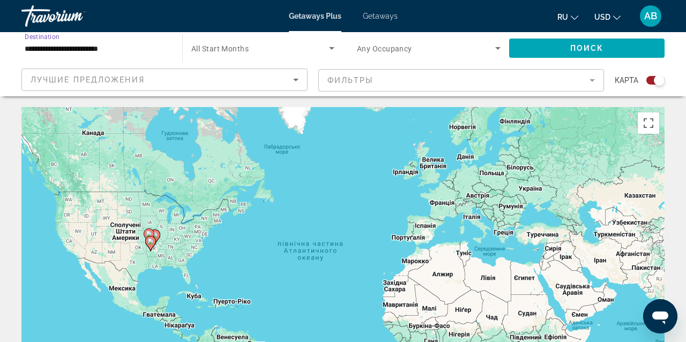
click at [76, 48] on input "**********" at bounding box center [97, 48] width 144 height 13
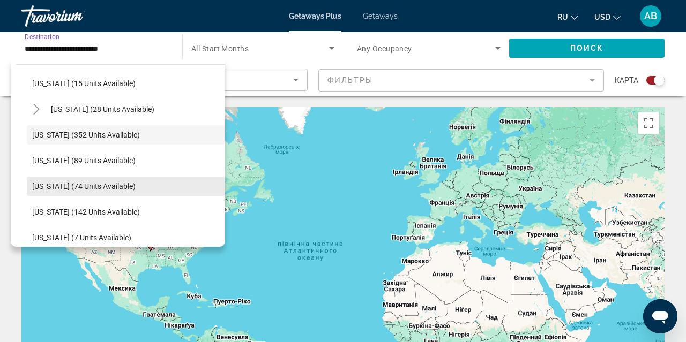
scroll to position [192, 0]
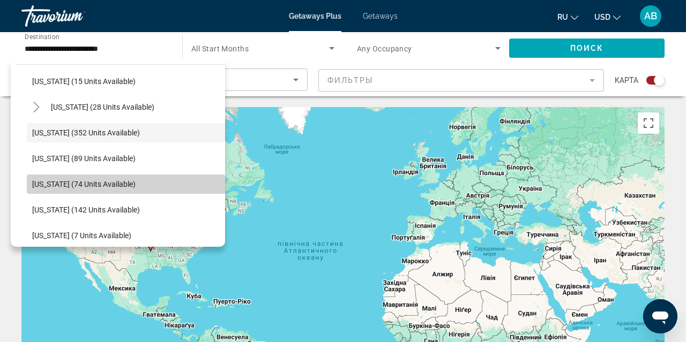
click at [123, 188] on span "[US_STATE] (74 units available)" at bounding box center [83, 184] width 103 height 9
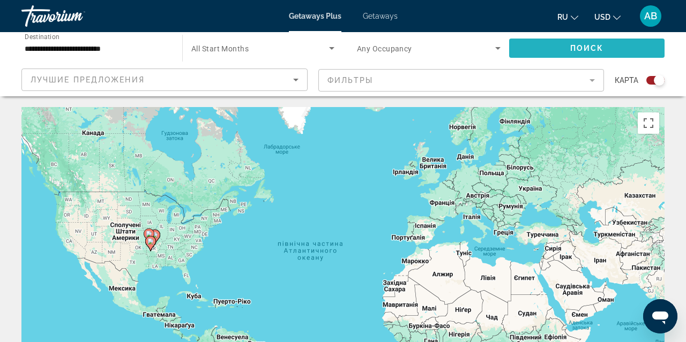
click at [556, 46] on span "Search widget" at bounding box center [586, 48] width 155 height 26
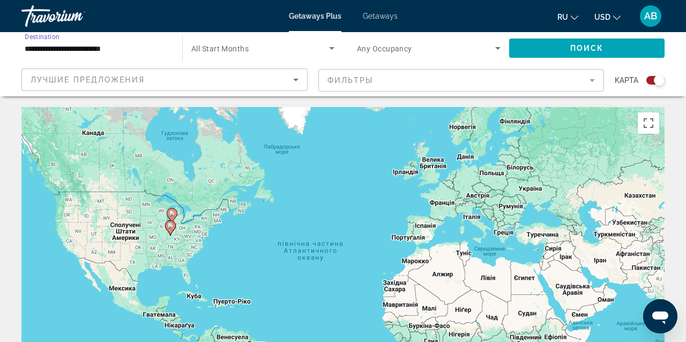
click at [51, 49] on input "**********" at bounding box center [97, 48] width 144 height 13
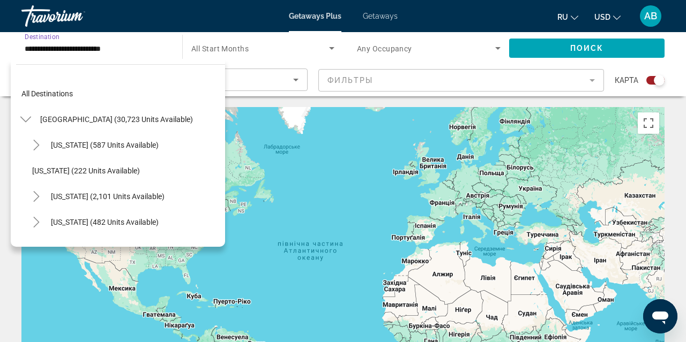
scroll to position [218, 0]
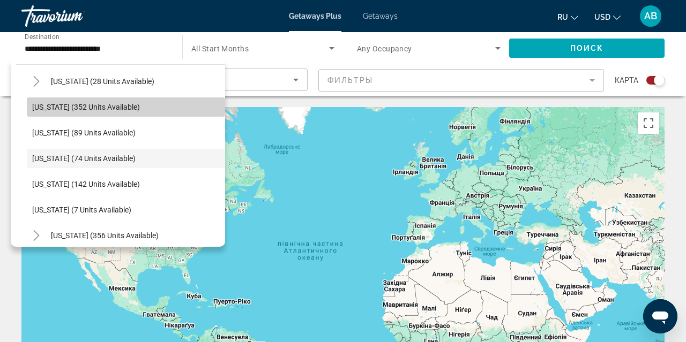
click at [63, 106] on span "[US_STATE] (352 units available)" at bounding box center [86, 107] width 108 height 9
type input "**********"
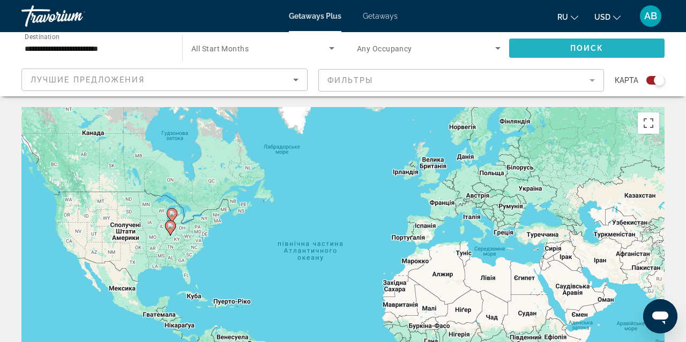
click at [567, 48] on span "Search widget" at bounding box center [586, 48] width 155 height 26
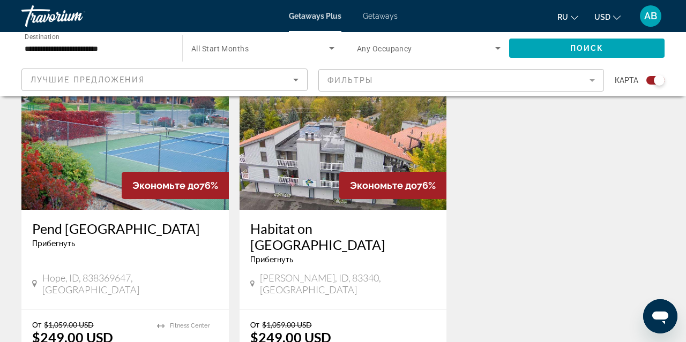
scroll to position [1211, 0]
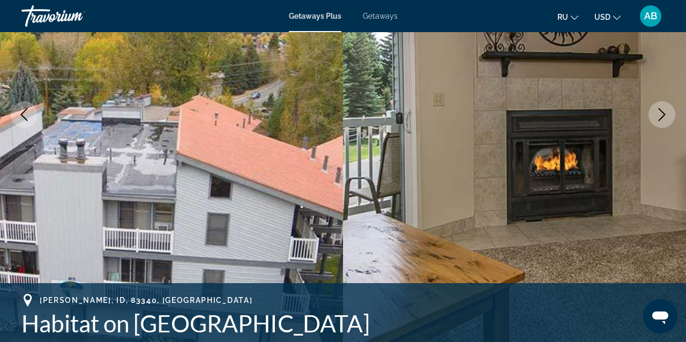
scroll to position [174, 0]
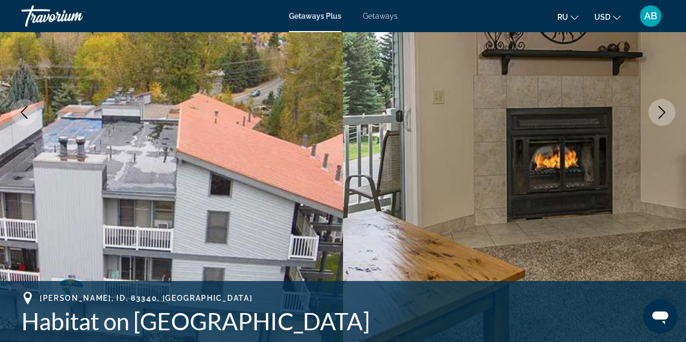
click at [658, 111] on icon "Next image" at bounding box center [661, 112] width 13 height 13
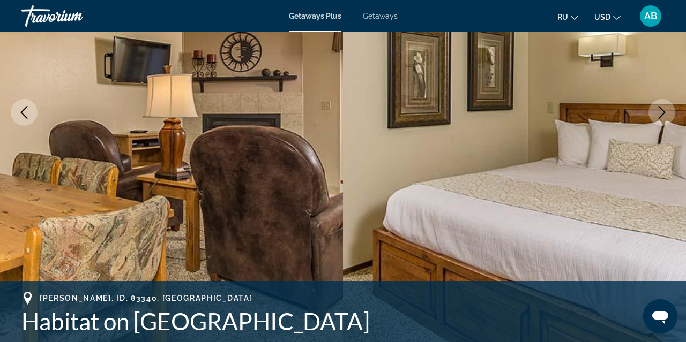
click at [659, 110] on icon "Next image" at bounding box center [661, 112] width 13 height 13
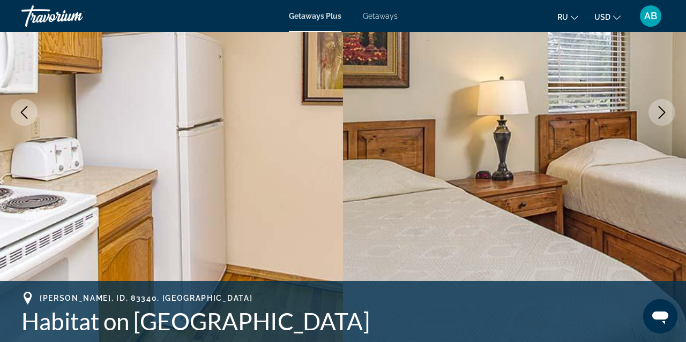
click at [660, 110] on icon "Next image" at bounding box center [661, 112] width 13 height 13
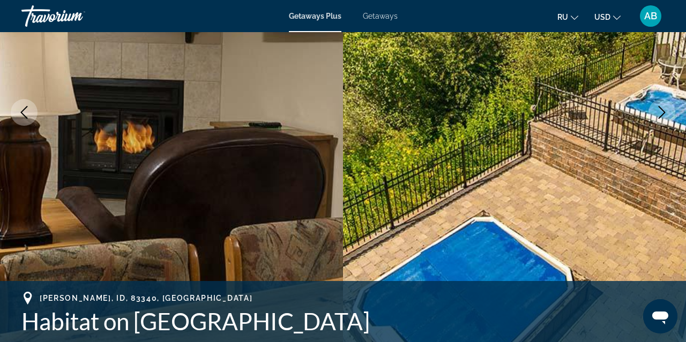
click at [660, 109] on icon "Next image" at bounding box center [661, 112] width 13 height 13
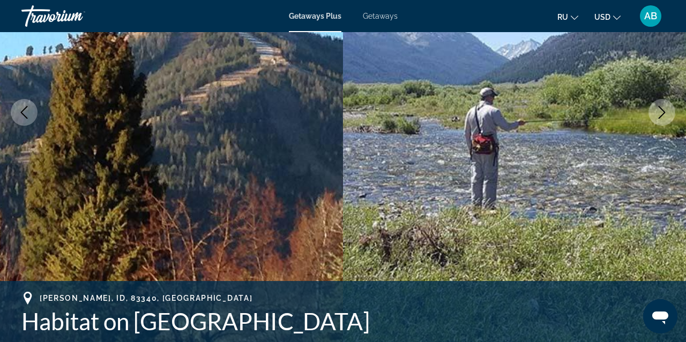
click at [660, 109] on icon "Next image" at bounding box center [661, 112] width 13 height 13
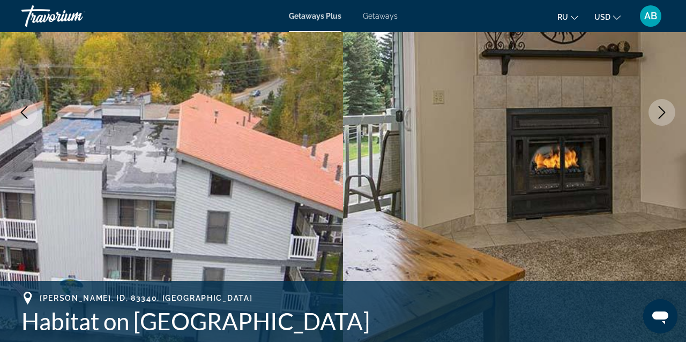
click at [660, 109] on icon "Next image" at bounding box center [661, 112] width 13 height 13
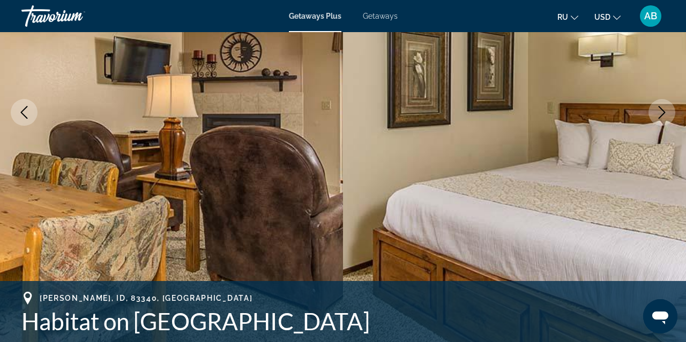
click at [661, 109] on icon "Next image" at bounding box center [662, 112] width 7 height 13
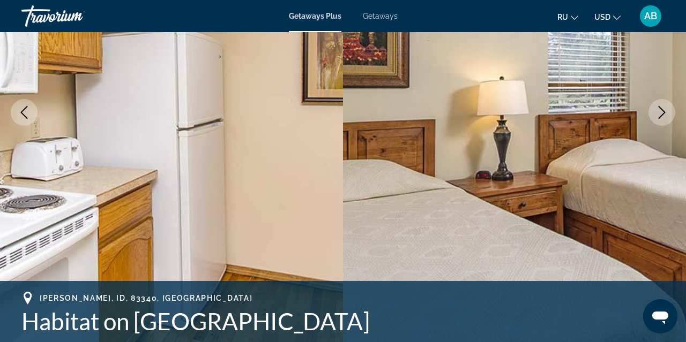
click at [661, 109] on icon "Next image" at bounding box center [662, 112] width 7 height 13
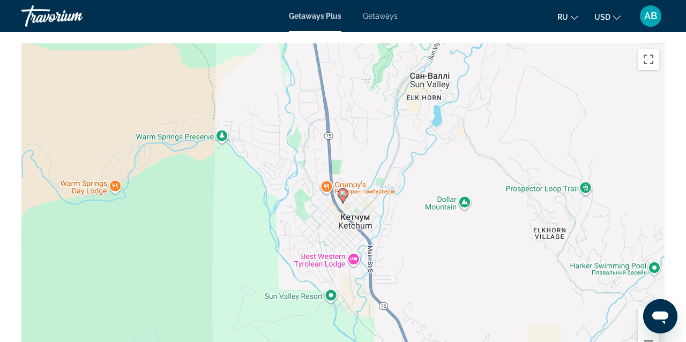
scroll to position [1473, 0]
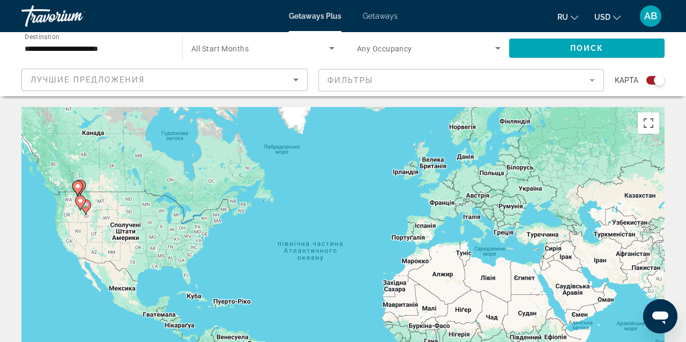
click at [70, 49] on input "**********" at bounding box center [97, 48] width 144 height 13
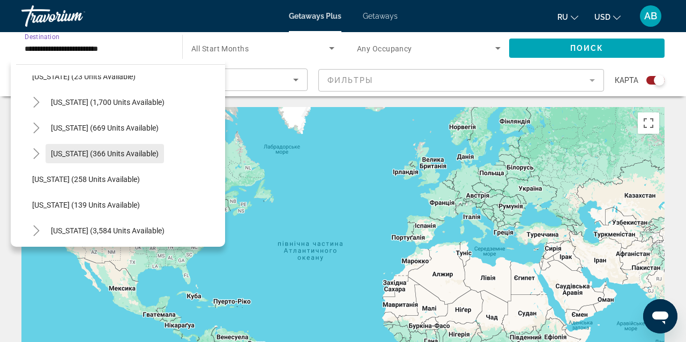
scroll to position [762, 0]
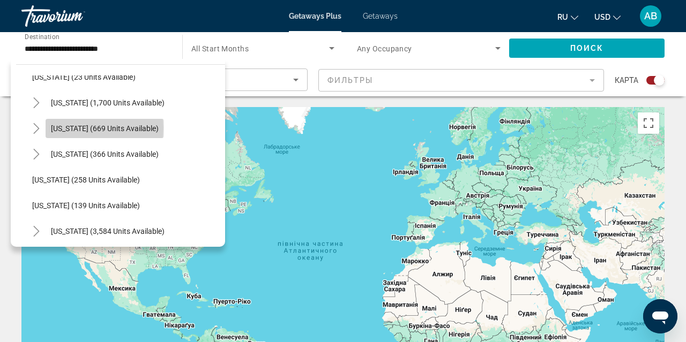
click at [65, 128] on span "[US_STATE] (669 units available)" at bounding box center [105, 128] width 108 height 9
type input "**********"
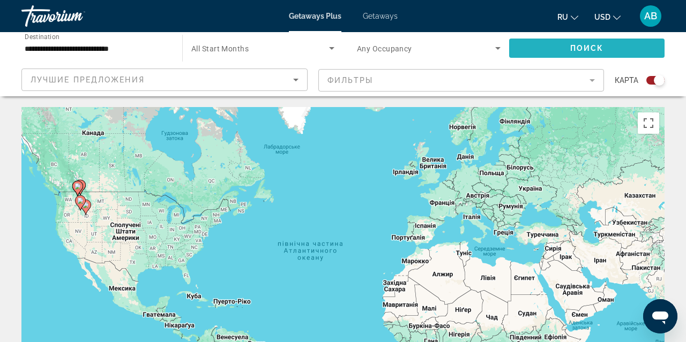
click at [522, 47] on span "Search widget" at bounding box center [586, 48] width 155 height 26
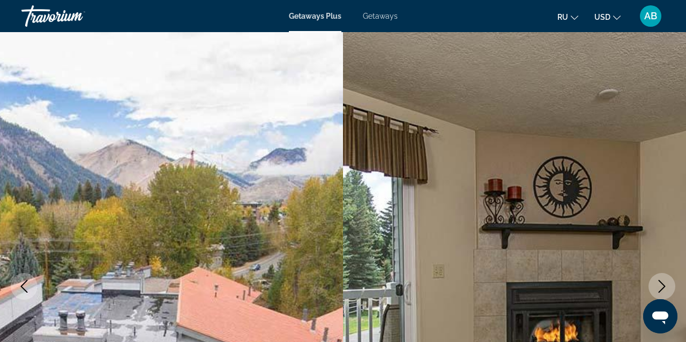
scroll to position [1, 0]
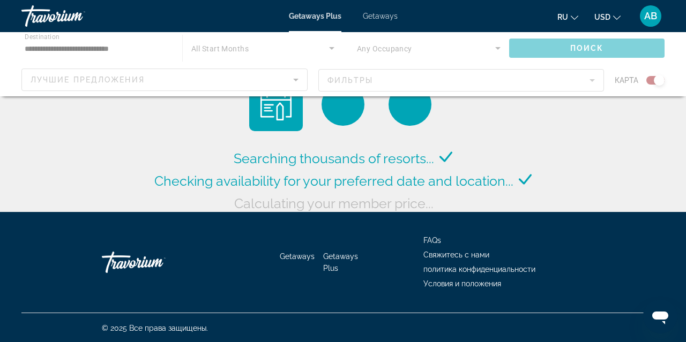
scroll to position [12, 0]
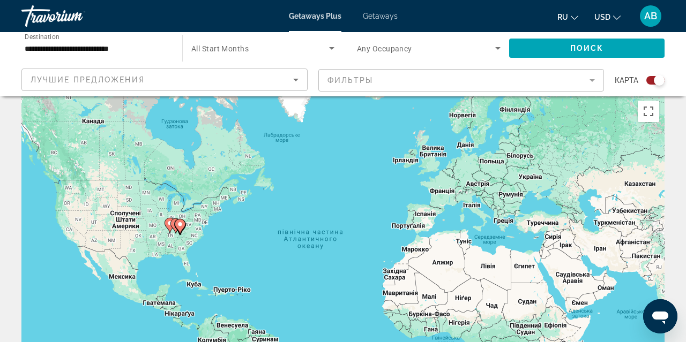
click at [59, 48] on input "**********" at bounding box center [97, 48] width 144 height 13
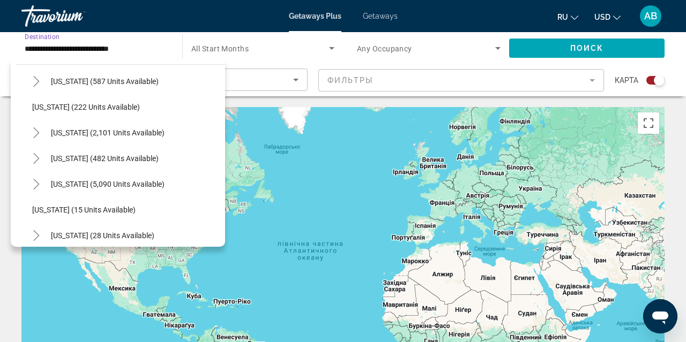
scroll to position [59, 0]
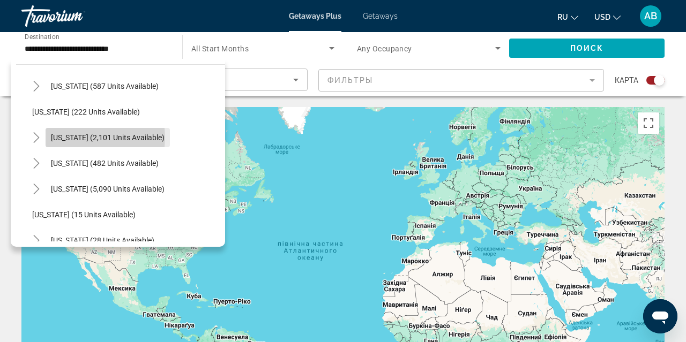
click at [79, 138] on span "[US_STATE] (2,101 units available)" at bounding box center [108, 137] width 114 height 9
type input "**********"
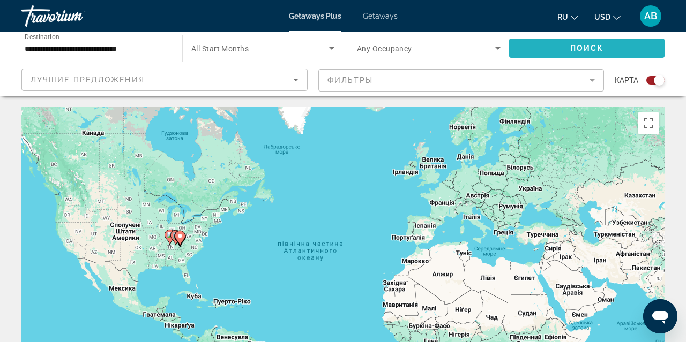
click at [549, 42] on span "Search widget" at bounding box center [586, 48] width 155 height 26
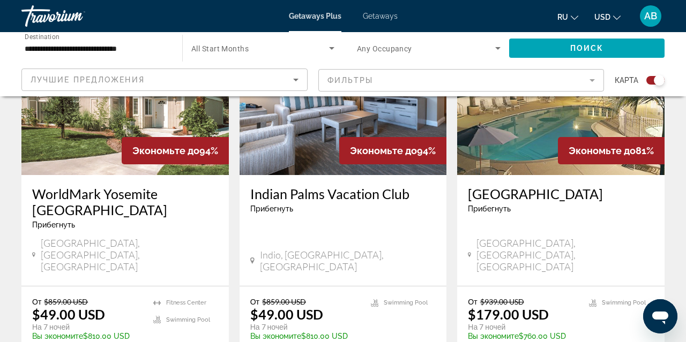
scroll to position [1708, 0]
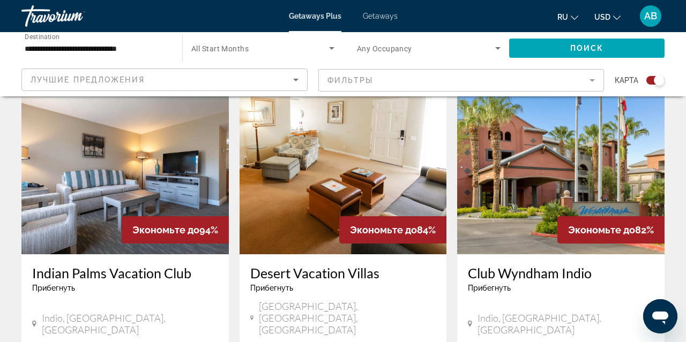
scroll to position [1230, 0]
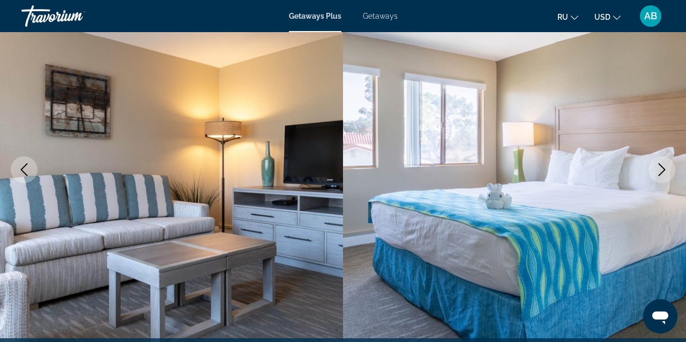
scroll to position [116, 0]
click at [660, 169] on icon "Next image" at bounding box center [661, 170] width 13 height 13
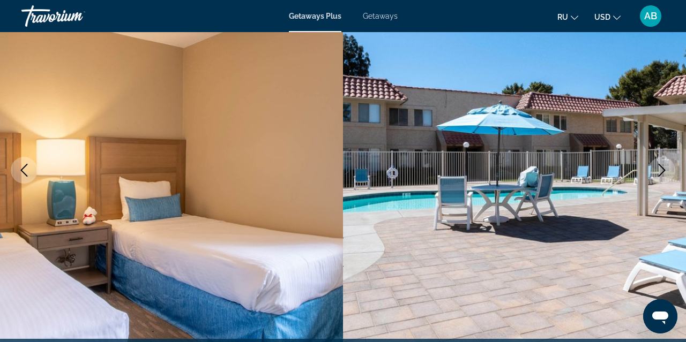
click at [660, 169] on icon "Next image" at bounding box center [661, 170] width 13 height 13
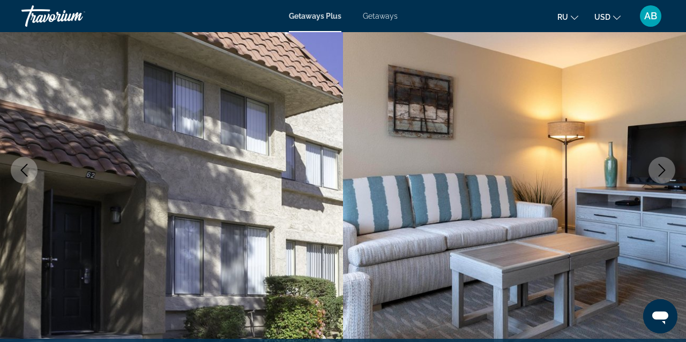
click at [660, 168] on icon "Next image" at bounding box center [661, 170] width 13 height 13
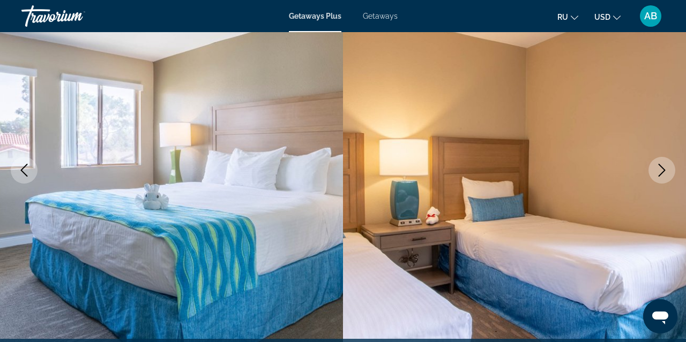
click at [660, 168] on icon "Next image" at bounding box center [661, 170] width 13 height 13
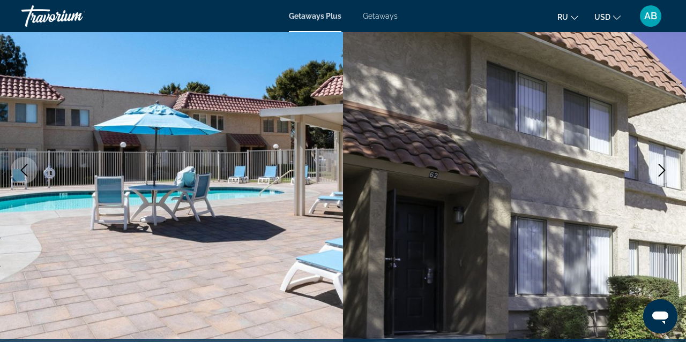
click at [663, 173] on icon "Next image" at bounding box center [662, 170] width 7 height 13
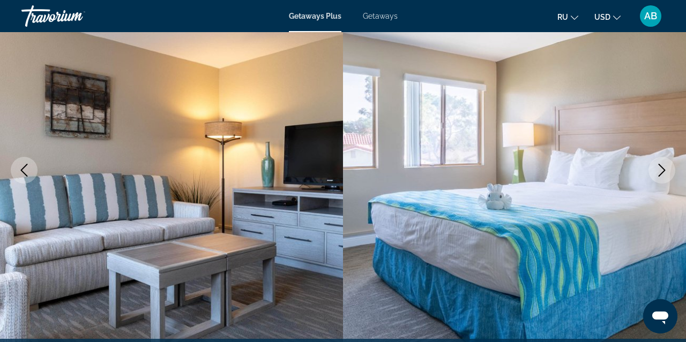
click at [663, 173] on icon "Next image" at bounding box center [662, 170] width 7 height 13
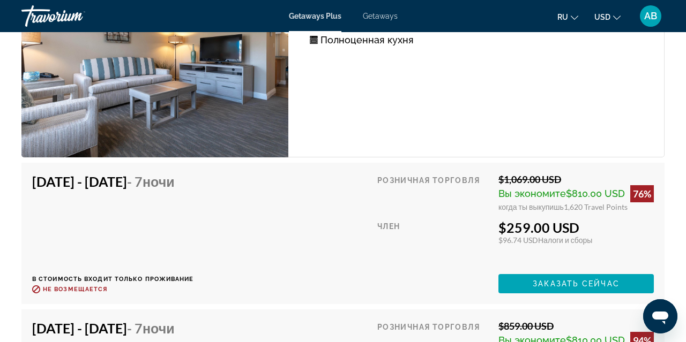
scroll to position [1998, 0]
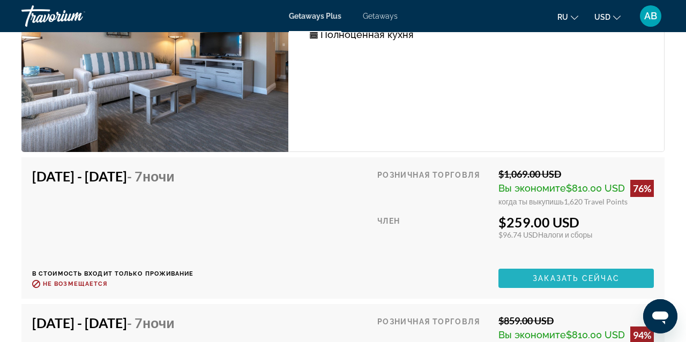
click at [521, 280] on span "Main content" at bounding box center [575, 279] width 155 height 26
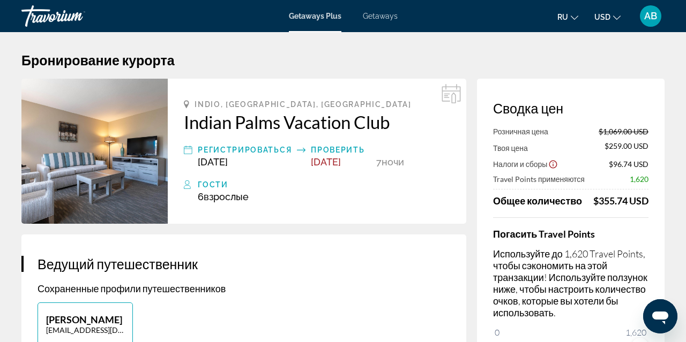
scroll to position [2, 0]
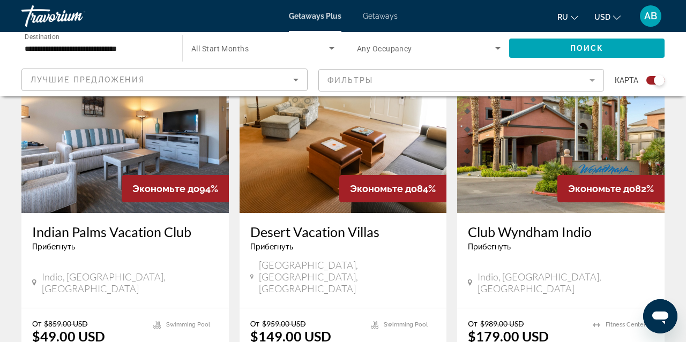
scroll to position [1271, 0]
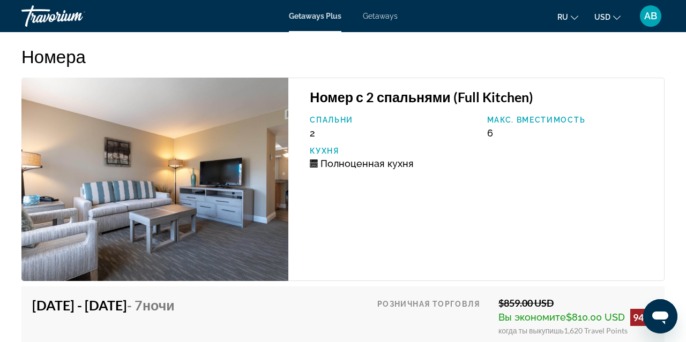
scroll to position [1872, 0]
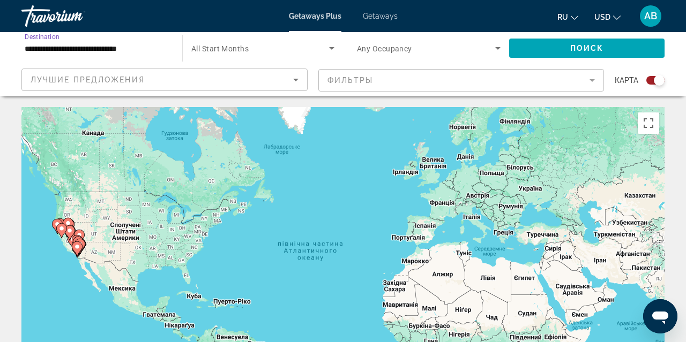
click at [103, 46] on input "**********" at bounding box center [97, 48] width 144 height 13
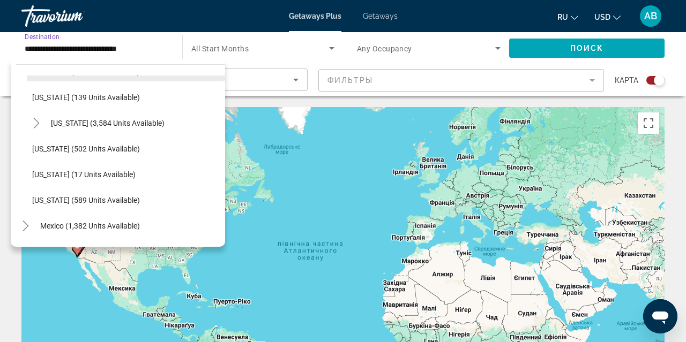
scroll to position [1000, 0]
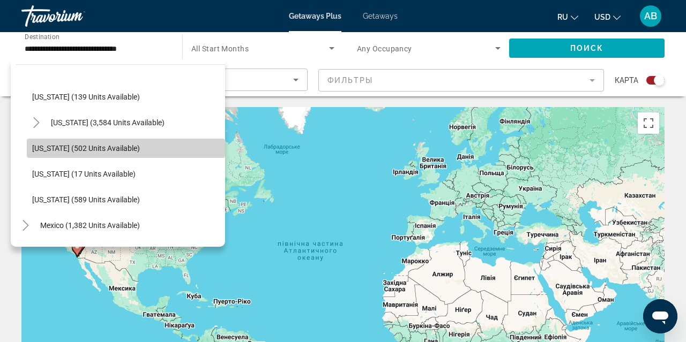
click at [98, 151] on span "[US_STATE] (502 units available)" at bounding box center [86, 148] width 108 height 9
type input "**********"
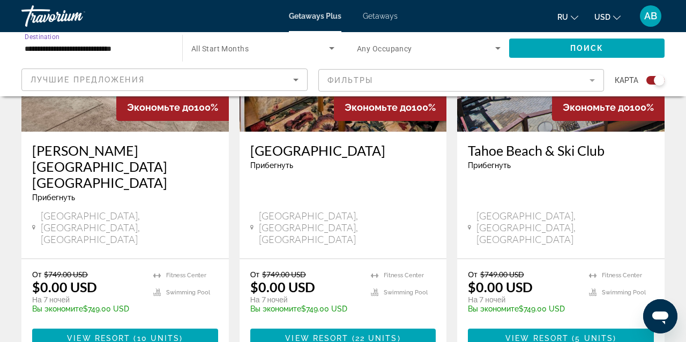
scroll to position [519, 0]
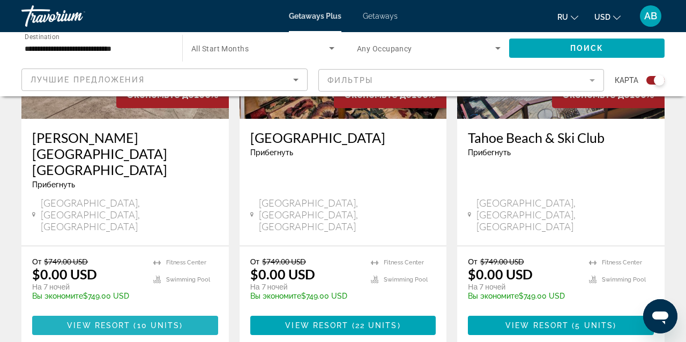
click at [104, 321] on span "View Resort" at bounding box center [98, 325] width 63 height 9
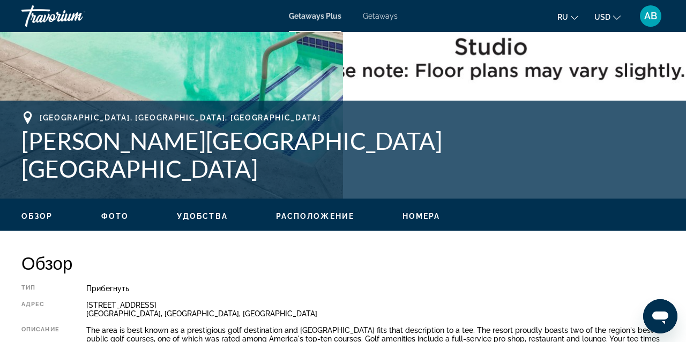
scroll to position [341, 0]
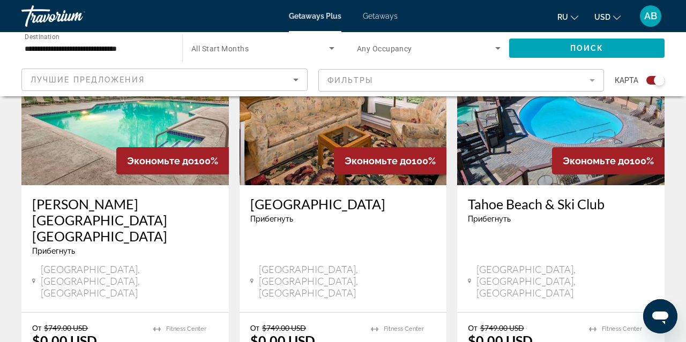
scroll to position [453, 0]
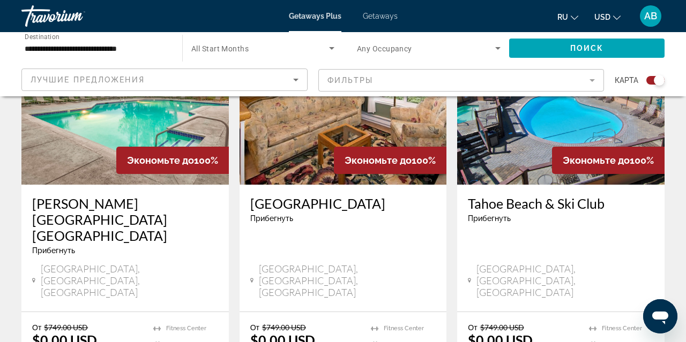
click at [96, 49] on input "**********" at bounding box center [97, 48] width 144 height 13
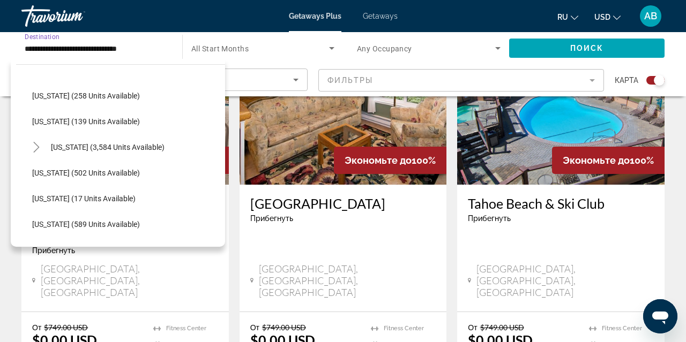
scroll to position [976, 0]
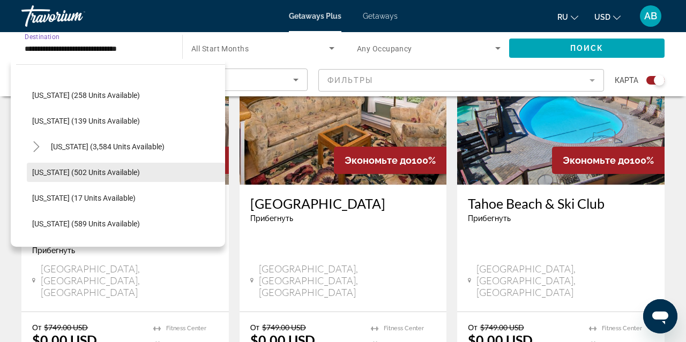
click at [87, 175] on span "[US_STATE] (502 units available)" at bounding box center [86, 172] width 108 height 9
type input "**********"
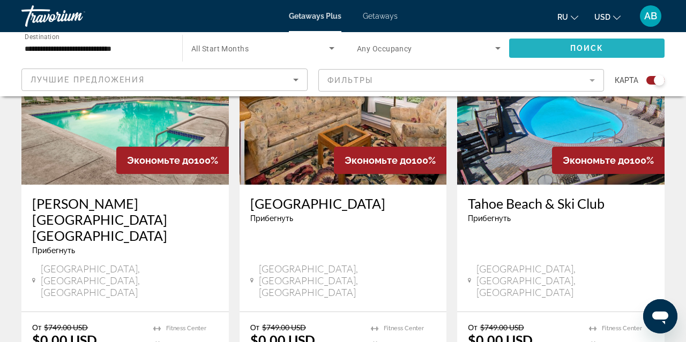
click at [555, 47] on span "Search widget" at bounding box center [586, 48] width 155 height 26
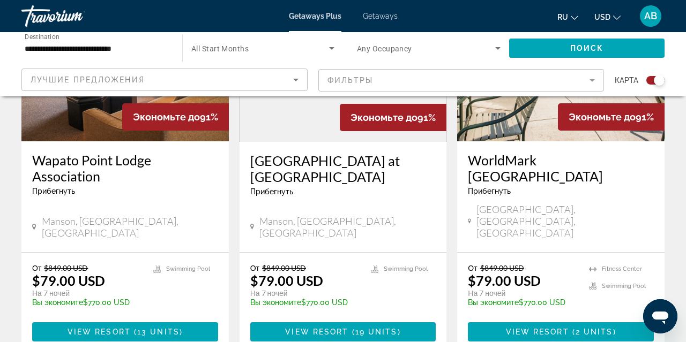
scroll to position [507, 0]
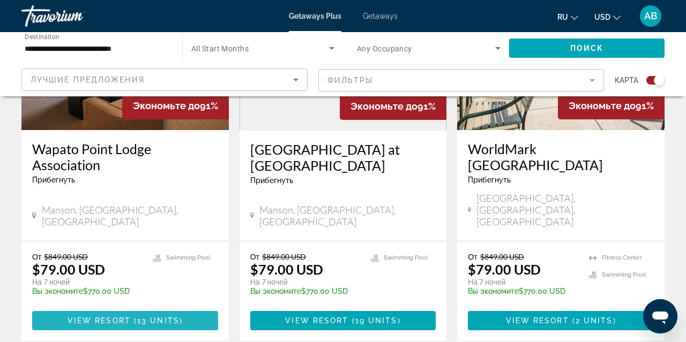
click at [170, 317] on span "13 units" at bounding box center [158, 321] width 42 height 9
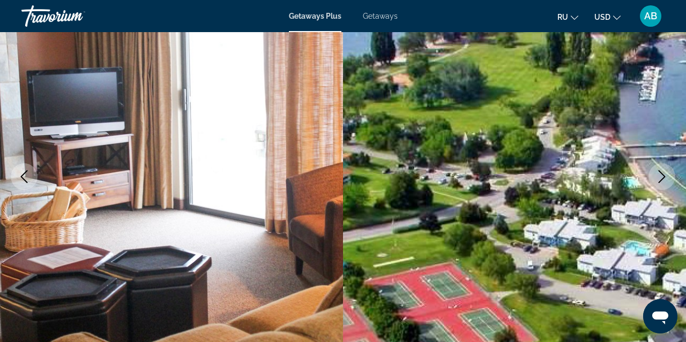
scroll to position [114, 0]
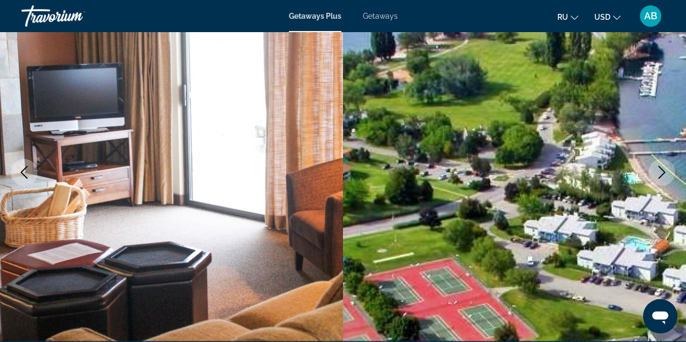
click at [665, 174] on icon "Next image" at bounding box center [661, 172] width 13 height 13
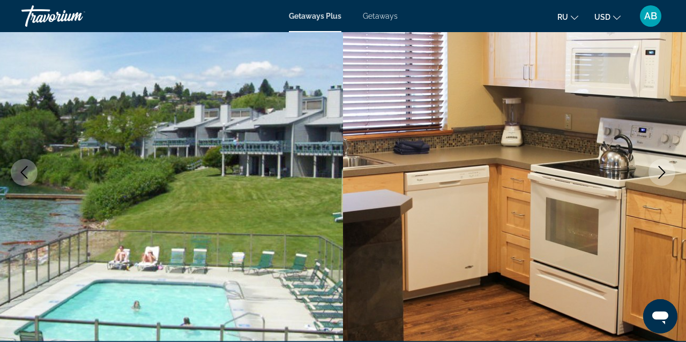
click at [665, 174] on icon "Next image" at bounding box center [661, 172] width 13 height 13
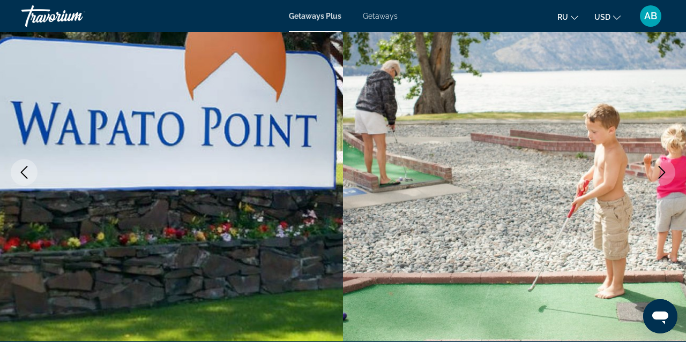
click at [665, 174] on icon "Next image" at bounding box center [661, 172] width 13 height 13
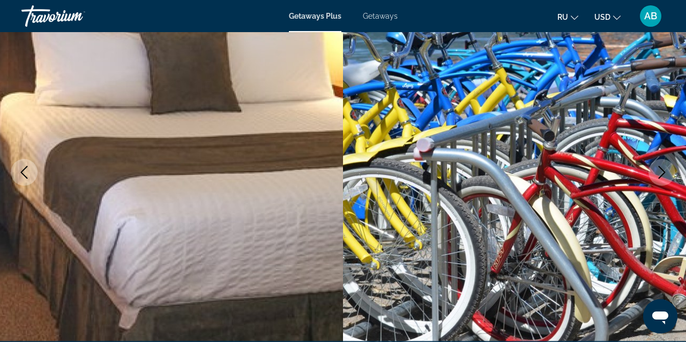
click at [665, 173] on icon "Next image" at bounding box center [661, 172] width 13 height 13
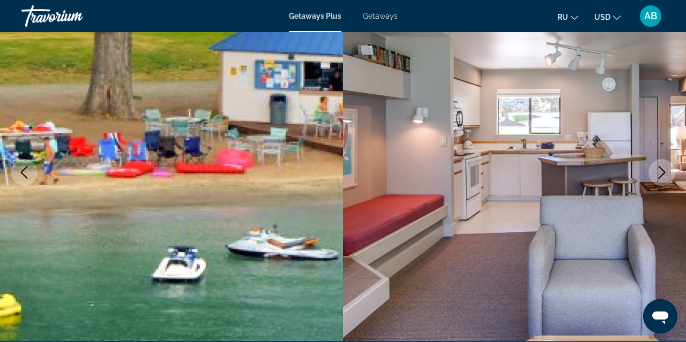
click at [665, 173] on icon "Next image" at bounding box center [661, 172] width 13 height 13
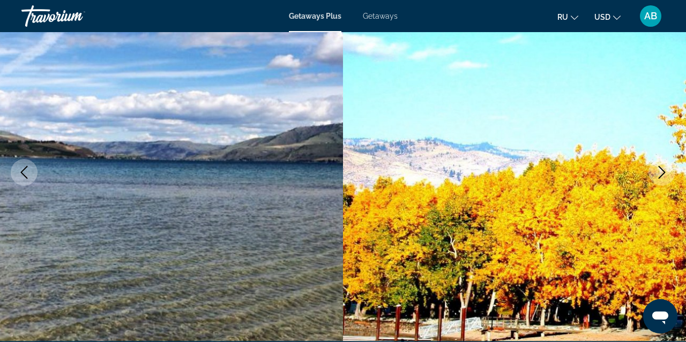
click at [665, 173] on icon "Next image" at bounding box center [661, 172] width 13 height 13
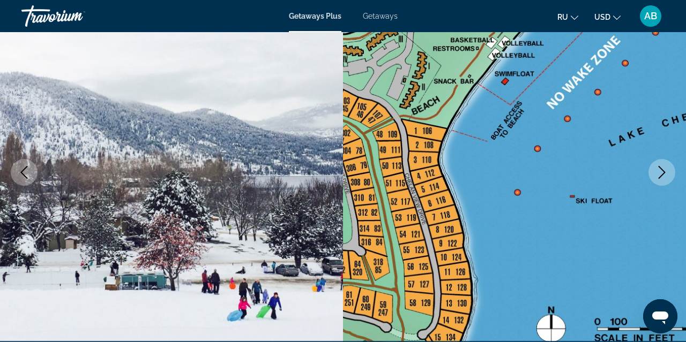
click at [665, 173] on icon "Next image" at bounding box center [661, 172] width 13 height 13
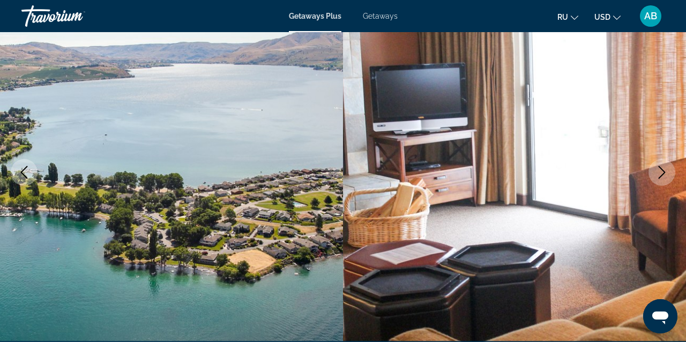
click at [665, 173] on icon "Next image" at bounding box center [661, 172] width 13 height 13
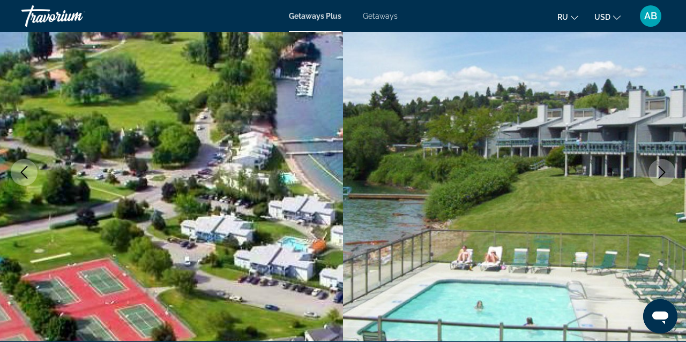
click at [665, 173] on icon "Next image" at bounding box center [661, 172] width 13 height 13
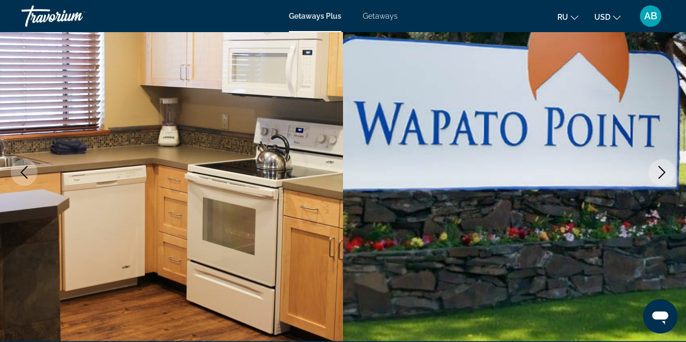
click at [665, 173] on icon "Next image" at bounding box center [661, 172] width 13 height 13
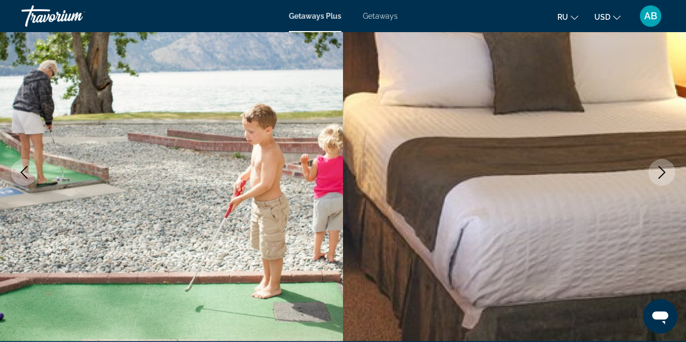
click at [665, 173] on icon "Next image" at bounding box center [661, 172] width 13 height 13
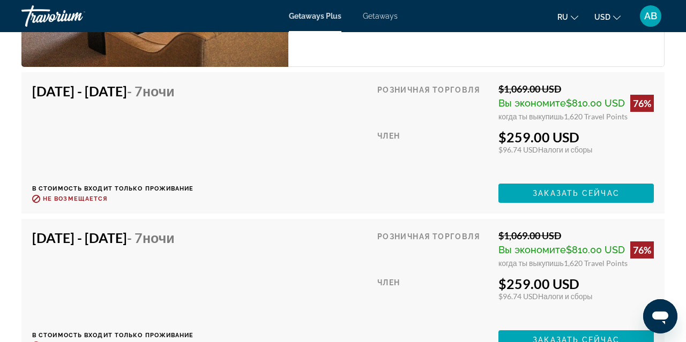
scroll to position [2380, 0]
